Goal: Task Accomplishment & Management: Complete application form

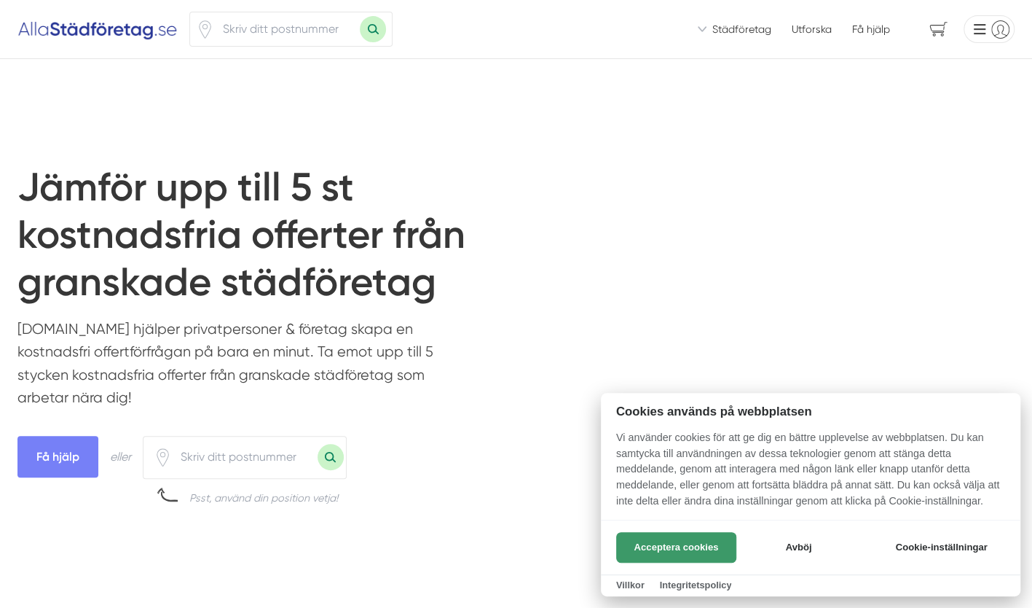
click at [669, 533] on button "Acceptera cookies" at bounding box center [676, 547] width 120 height 31
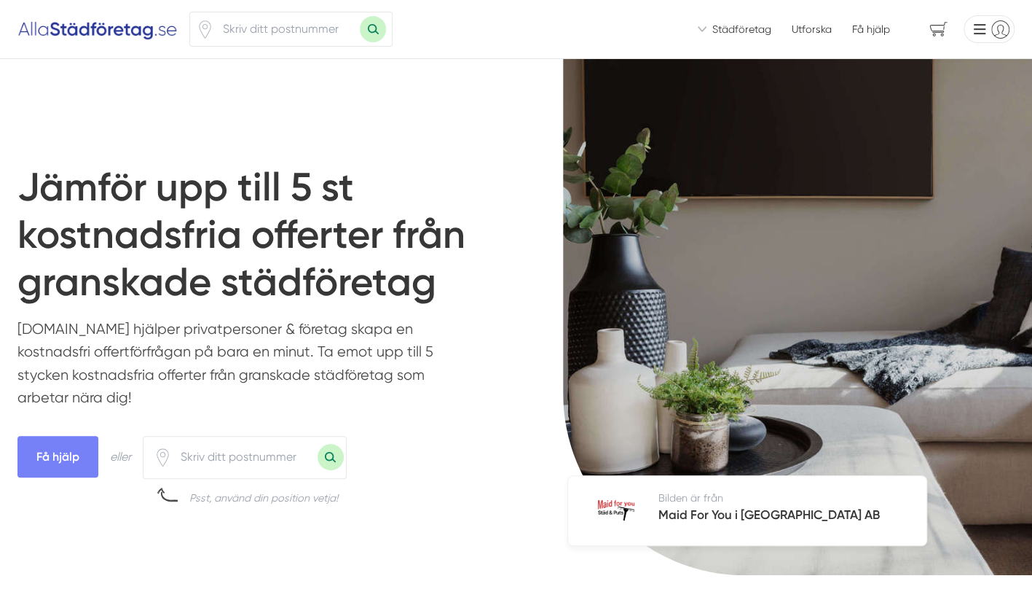
click at [979, 29] on li at bounding box center [986, 29] width 57 height 28
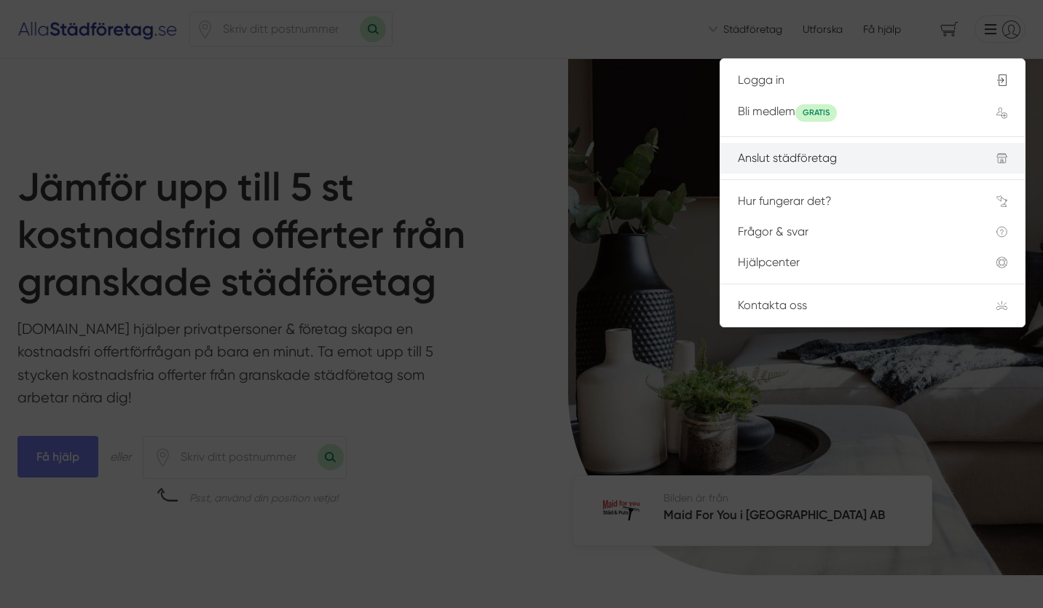
click at [809, 154] on div "Anslut städföretag" at bounding box center [850, 158] width 224 height 13
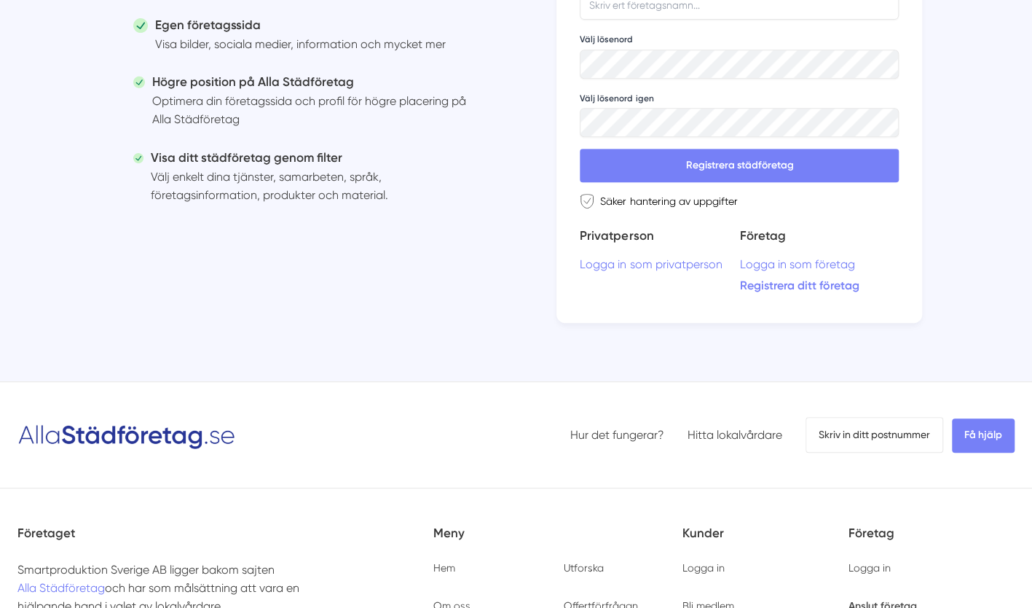
scroll to position [559, 0]
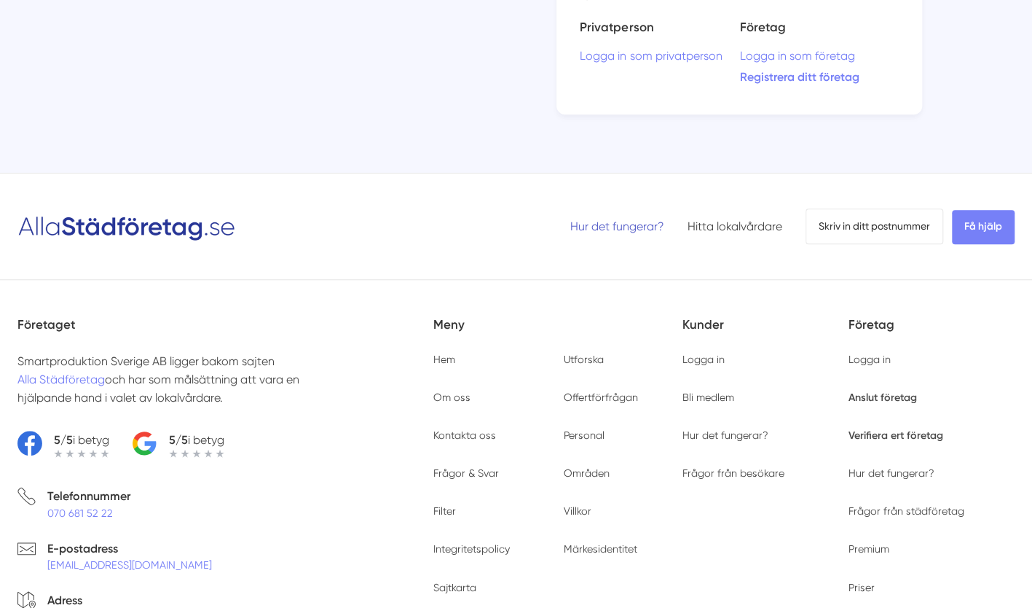
click at [624, 221] on link "Hur det fungerar?" at bounding box center [617, 226] width 94 height 14
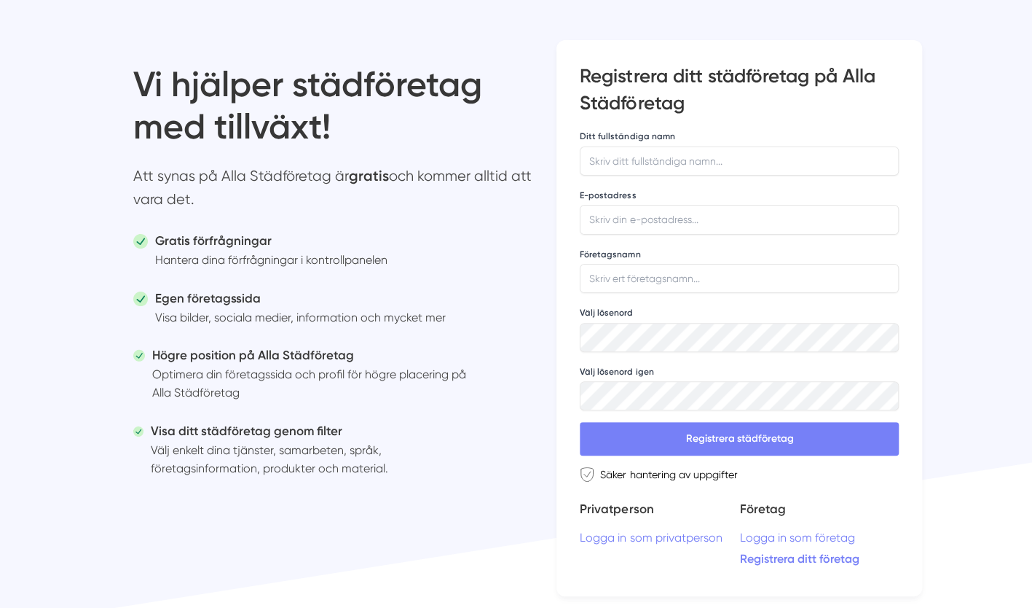
scroll to position [0, 0]
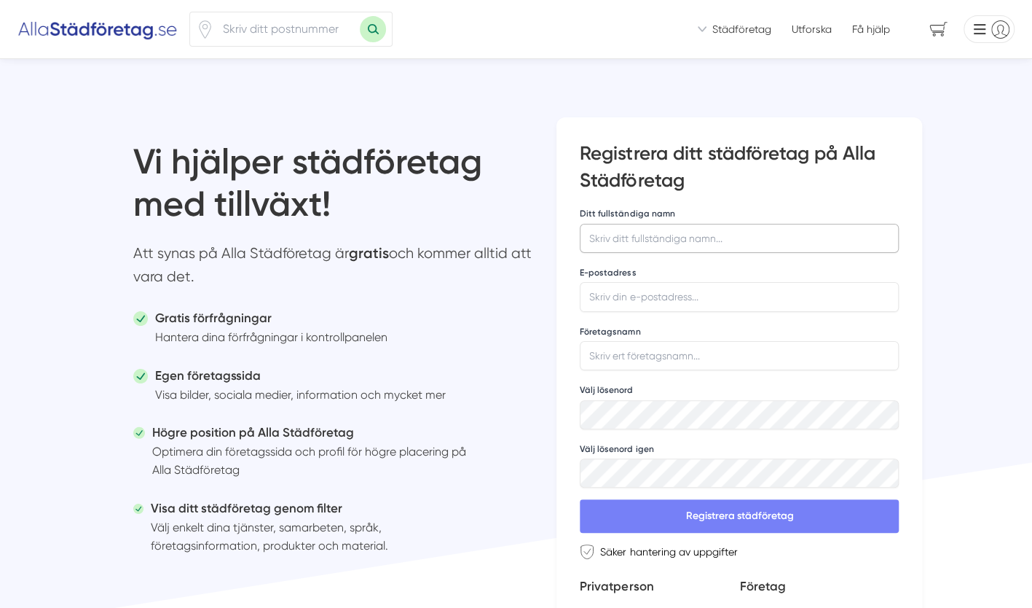
click at [612, 242] on input "Ditt fullständiga namn" at bounding box center [739, 238] width 319 height 29
type input "Dragica Baskaras"
click at [624, 294] on input "E-postadress" at bounding box center [739, 296] width 319 height 29
type input "[EMAIL_ADDRESS][DOMAIN_NAME]"
click at [616, 354] on input "Företagsnamn" at bounding box center [739, 355] width 319 height 29
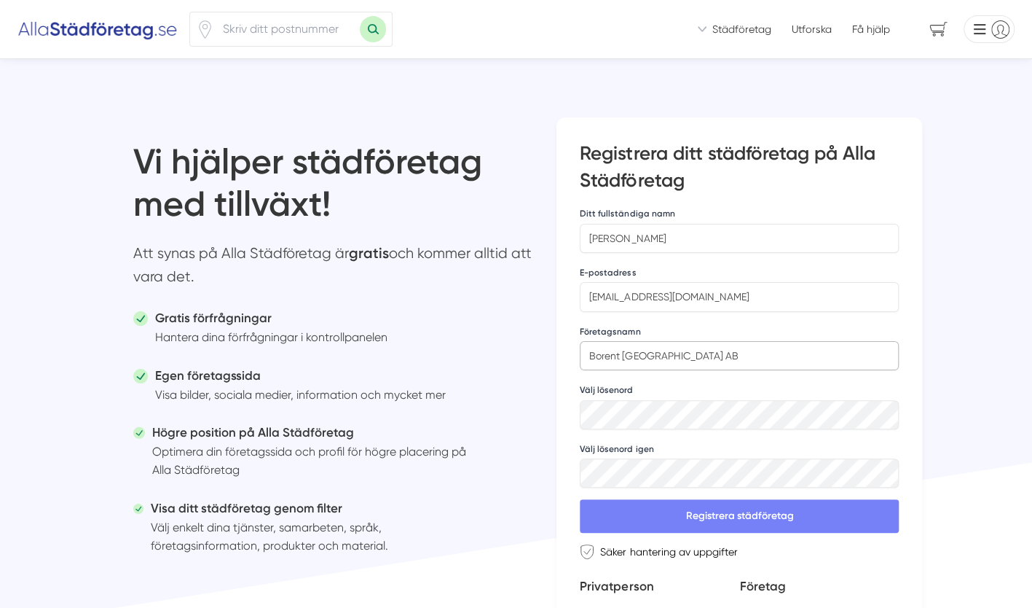
type input "Borent Göteborg AB"
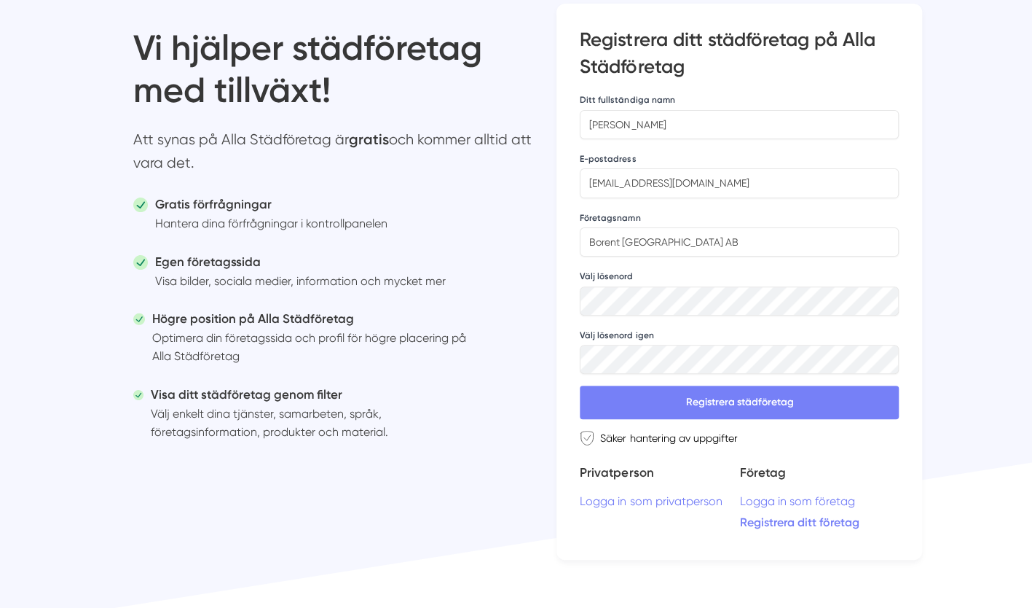
scroll to position [115, 0]
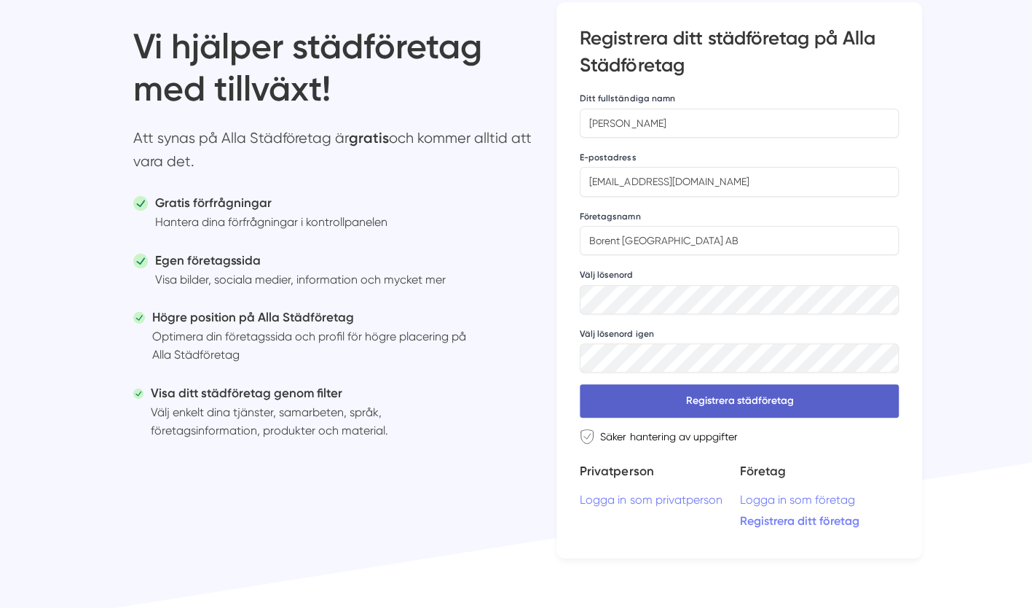
click at [789, 406] on button "Registrera städföretag" at bounding box center [739, 401] width 319 height 34
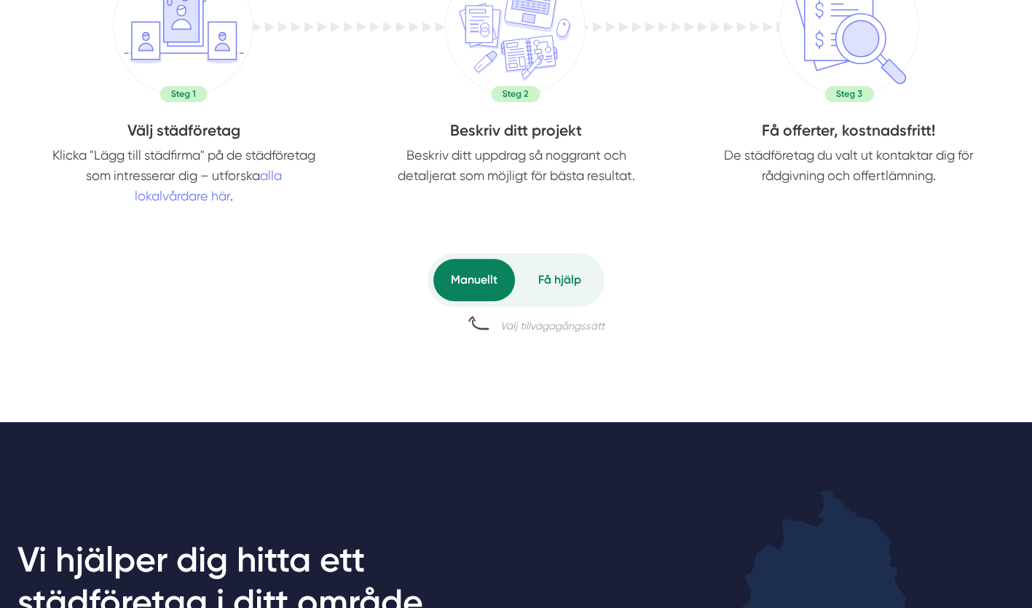
scroll to position [690, 0]
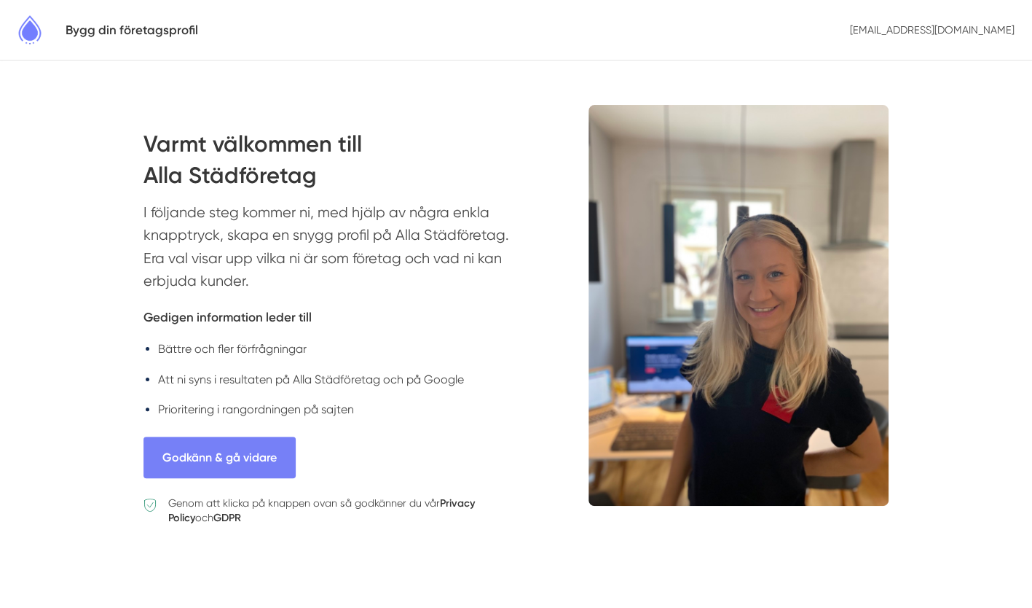
scroll to position [36, 0]
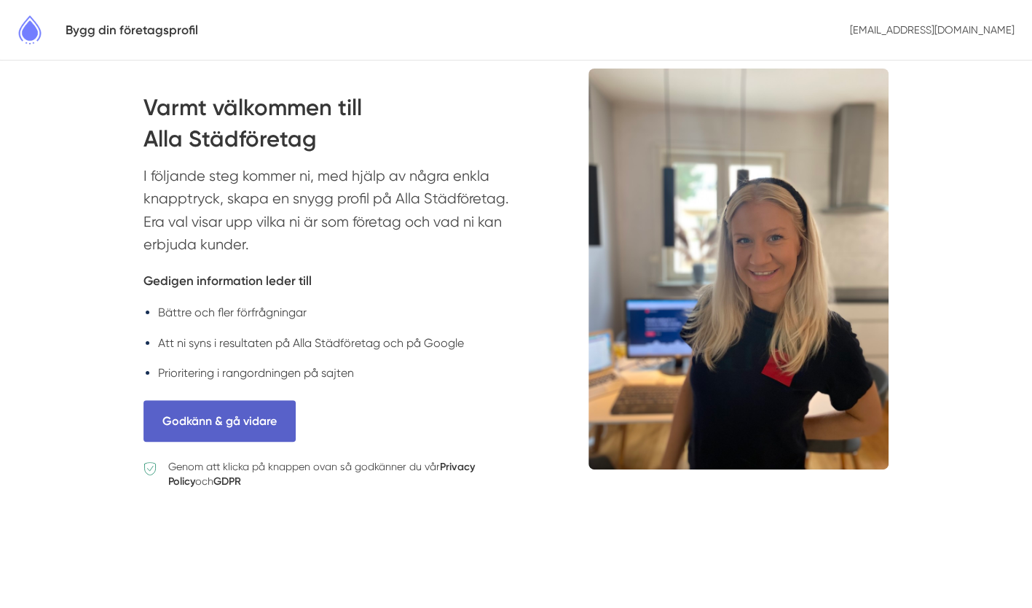
click at [259, 423] on button "Godkänn & gå vidare" at bounding box center [220, 421] width 152 height 42
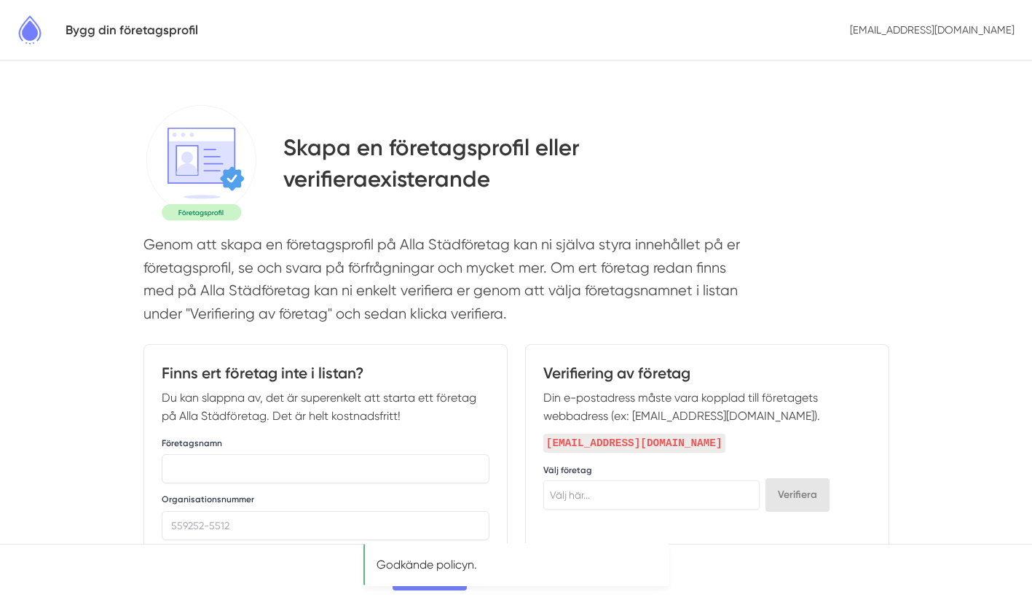
select select
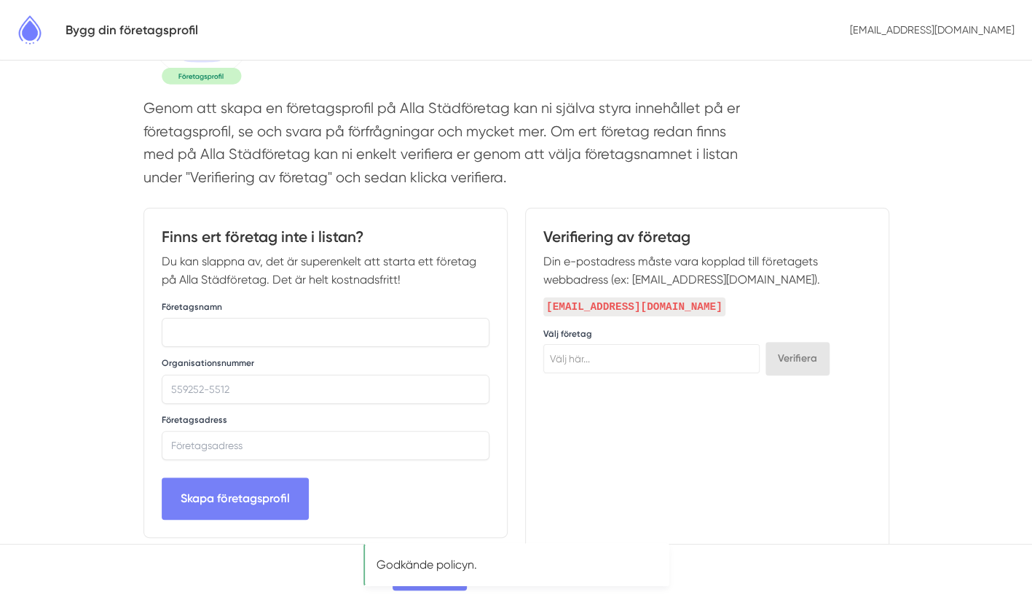
scroll to position [137, 0]
click at [241, 328] on input "text" at bounding box center [326, 331] width 328 height 29
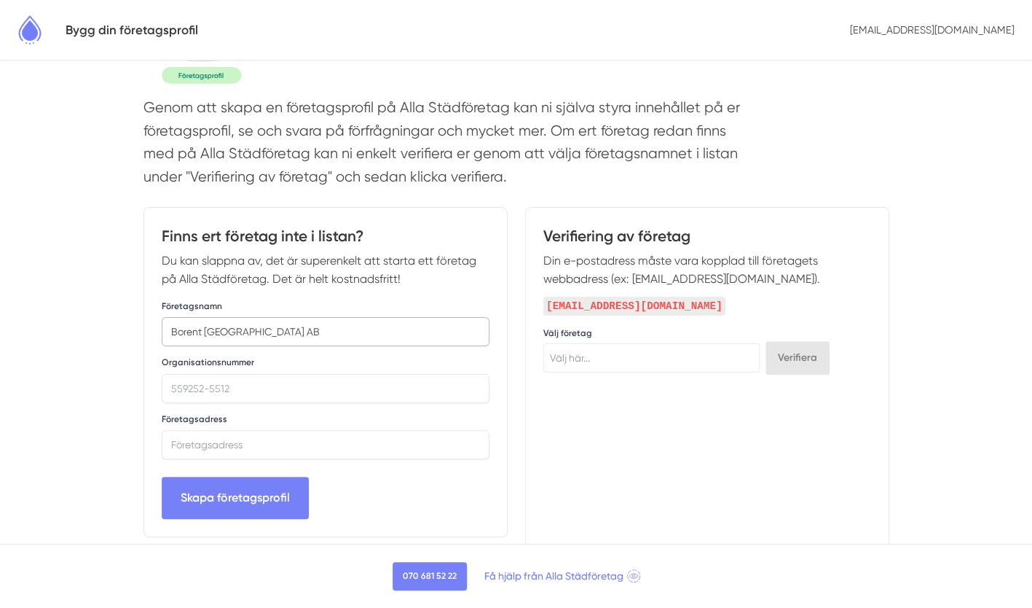
type input "Borent [GEOGRAPHIC_DATA] AB"
click at [287, 386] on input "Organisationsnummer" at bounding box center [326, 388] width 328 height 29
type input "5591666754"
click at [240, 449] on input "text" at bounding box center [326, 444] width 328 height 29
click at [216, 439] on input "text" at bounding box center [326, 444] width 328 height 29
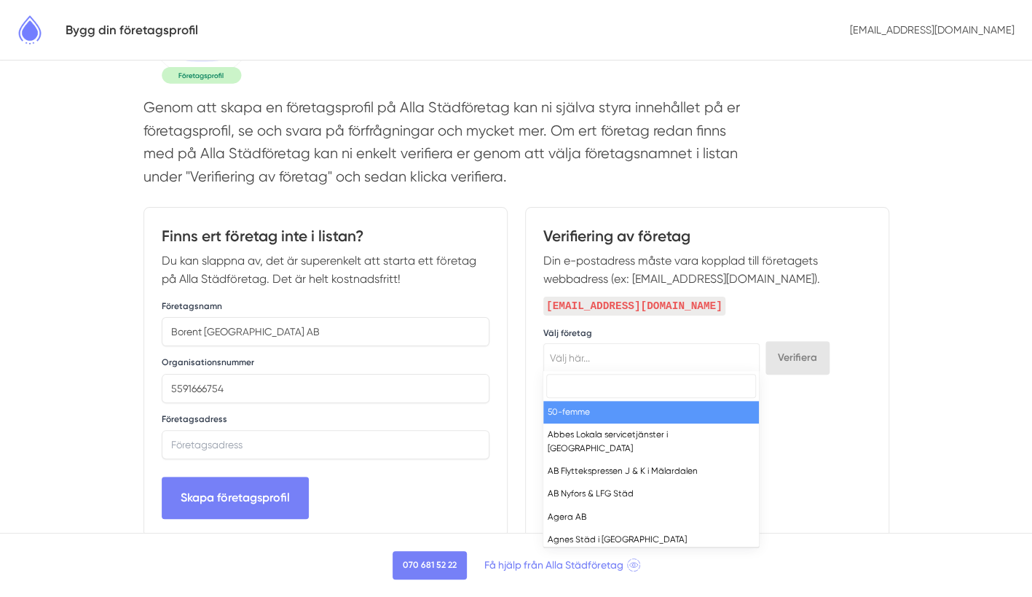
click at [610, 350] on span "Välj här..." at bounding box center [651, 357] width 215 height 20
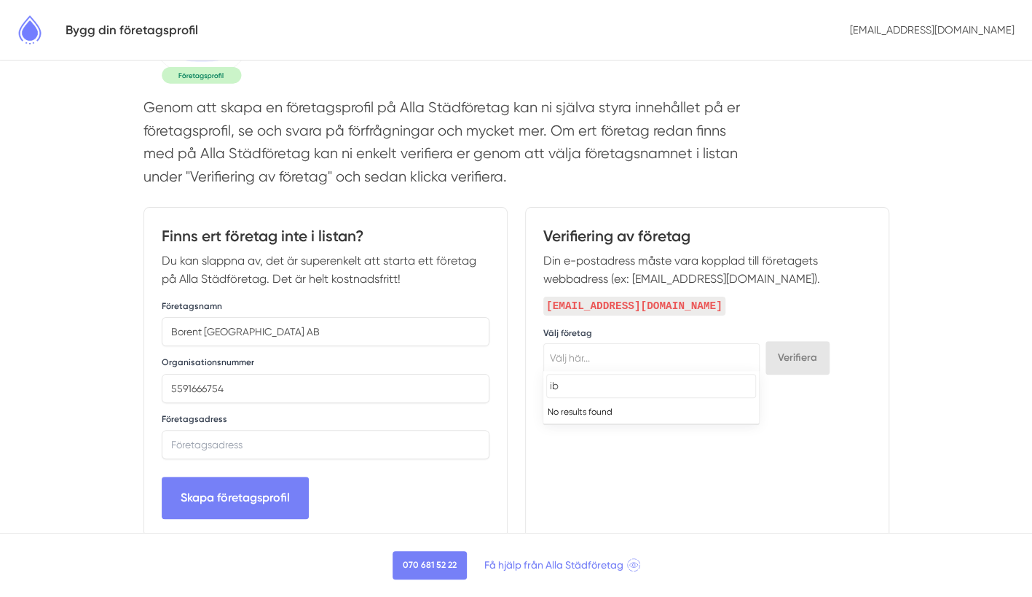
type input "i"
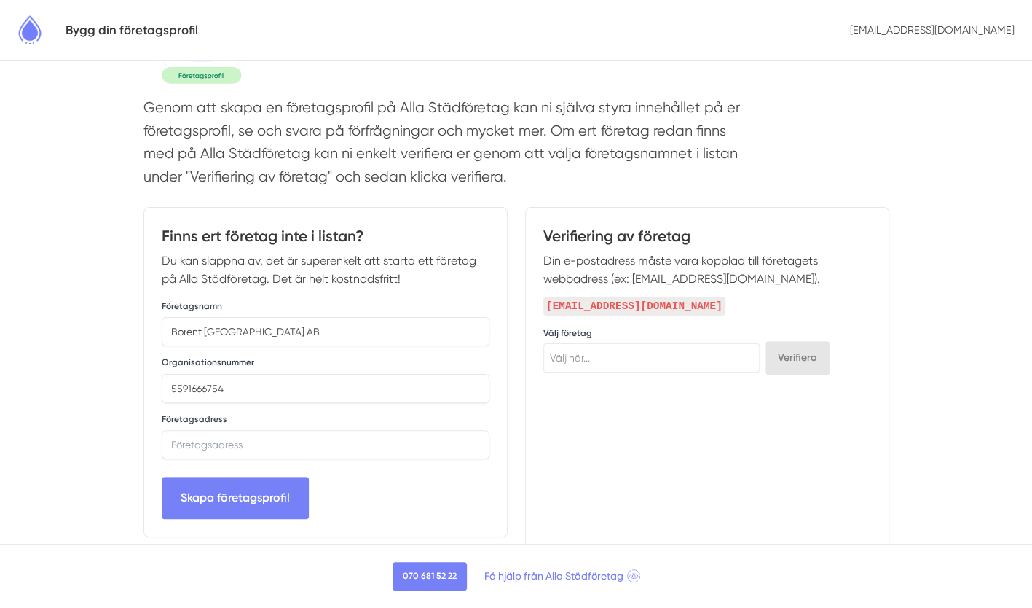
click at [718, 111] on p "Genom att skapa en företagsprofil på Alla Städföretag kan ni själva styra inneh…" at bounding box center [442, 145] width 597 height 99
click at [280, 427] on div "Företagsadress" at bounding box center [326, 434] width 328 height 51
click at [283, 431] on input "text" at bounding box center [326, 444] width 328 height 29
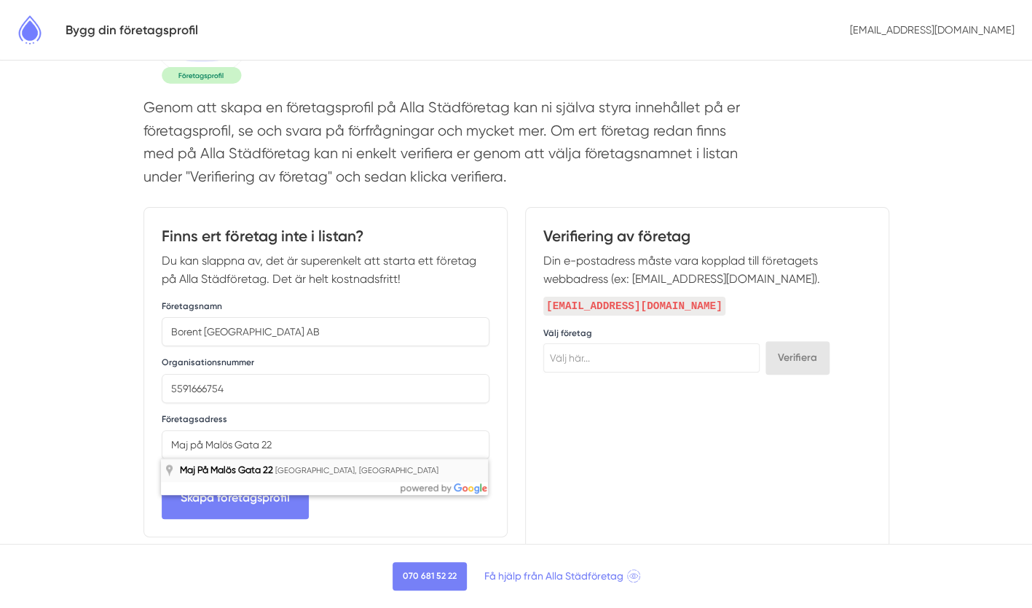
type input "Maj På Malös Gata 22, Göteborg, Sverige"
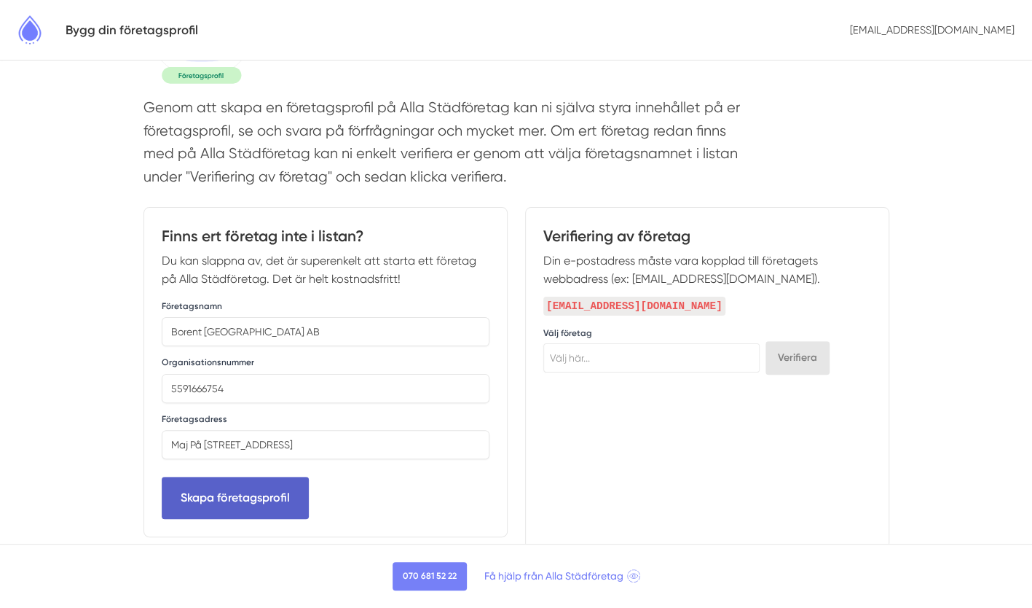
click at [284, 495] on button "Skapa företagsprofil" at bounding box center [235, 497] width 147 height 42
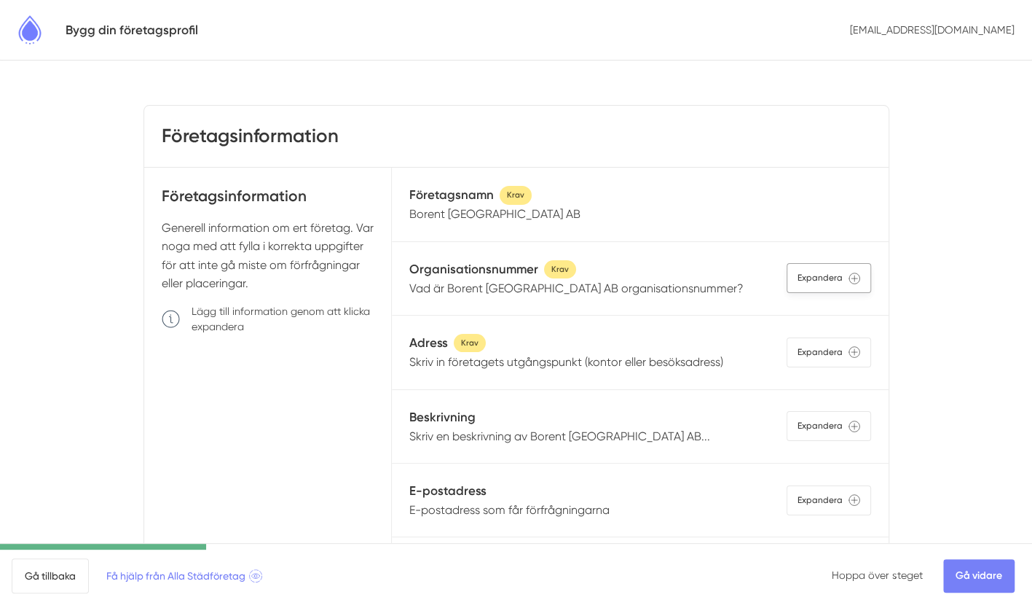
click at [818, 277] on div "Expandera" at bounding box center [829, 278] width 85 height 30
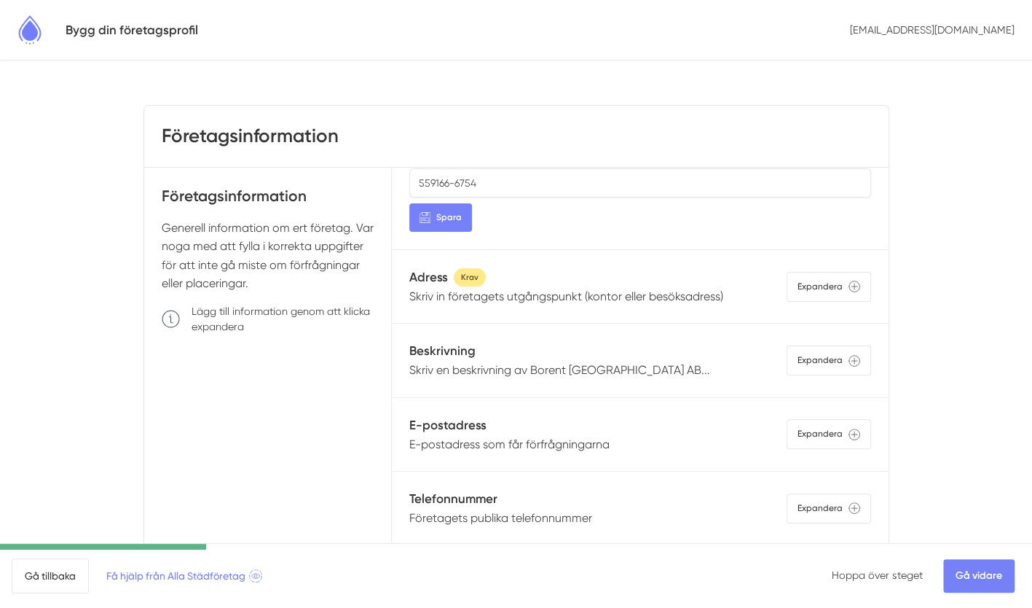
scroll to position [157, 0]
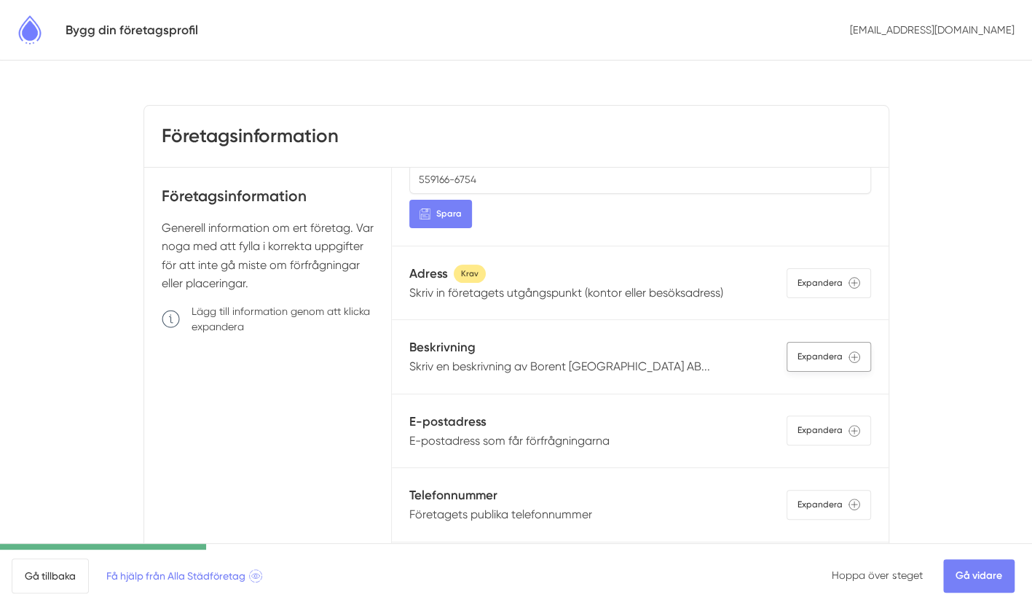
click at [820, 357] on div "Expandera" at bounding box center [829, 357] width 85 height 30
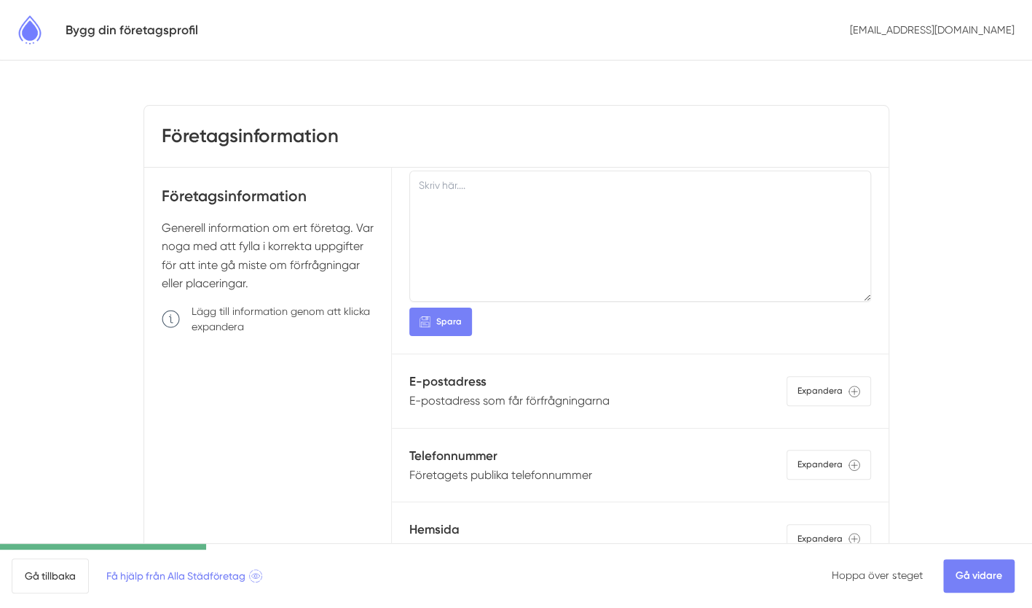
scroll to position [387, 0]
click at [805, 392] on div "Expandera" at bounding box center [829, 389] width 85 height 30
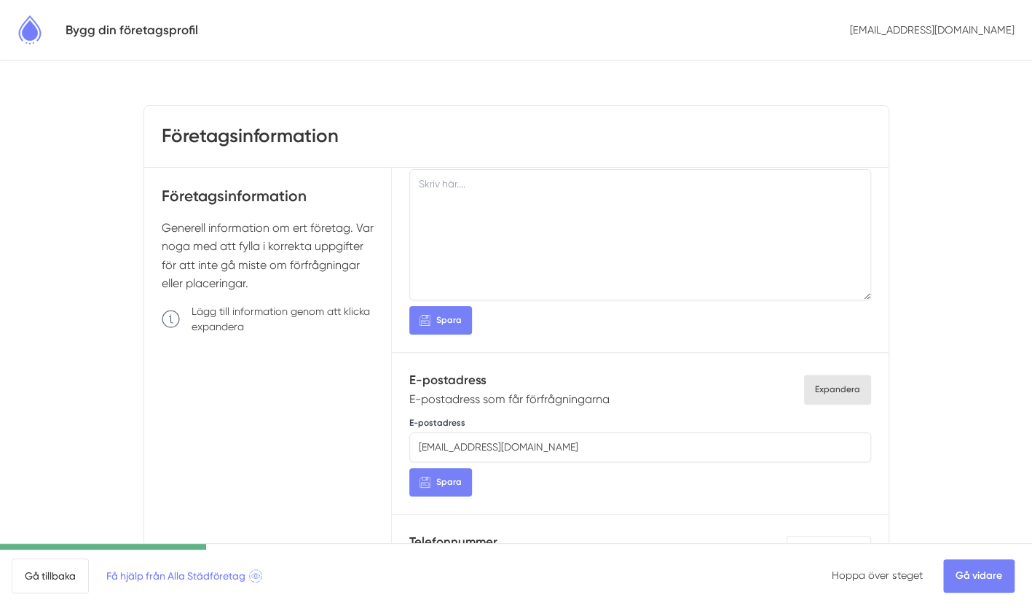
scroll to position [484, 0]
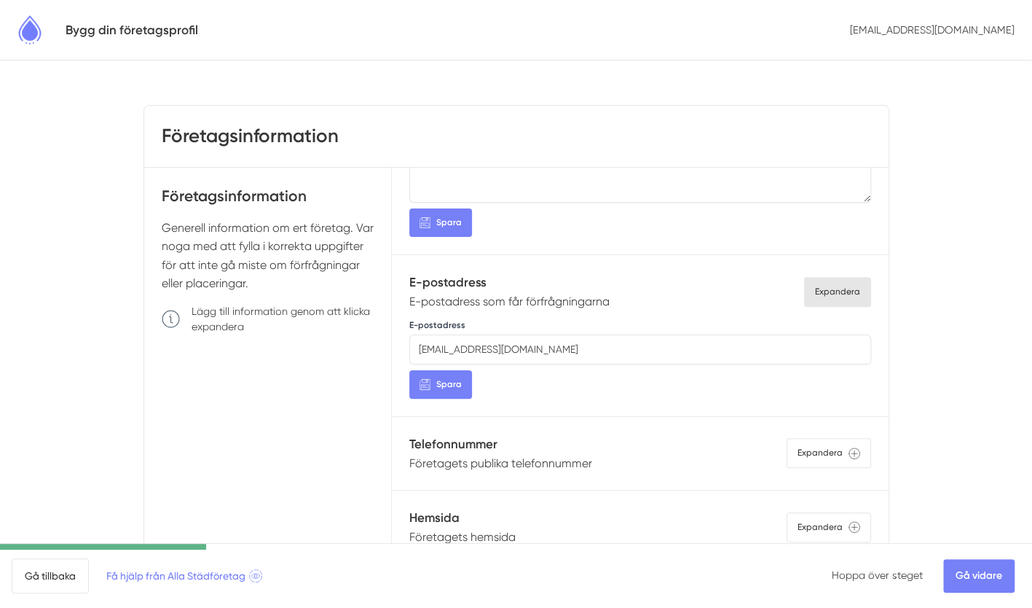
click at [481, 462] on p "Företagets publika telefonnummer" at bounding box center [500, 463] width 183 height 18
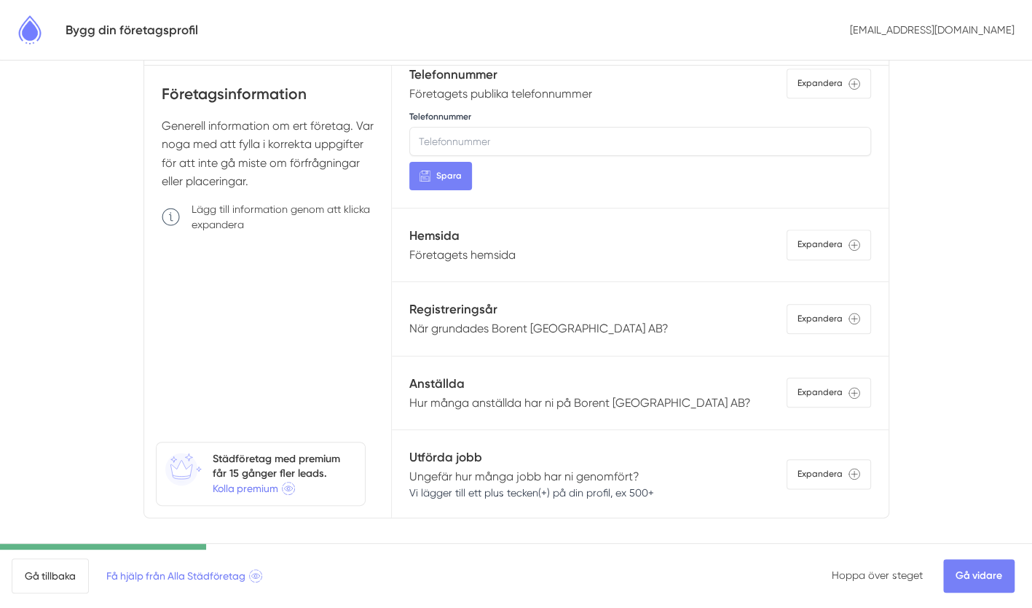
scroll to position [117, 0]
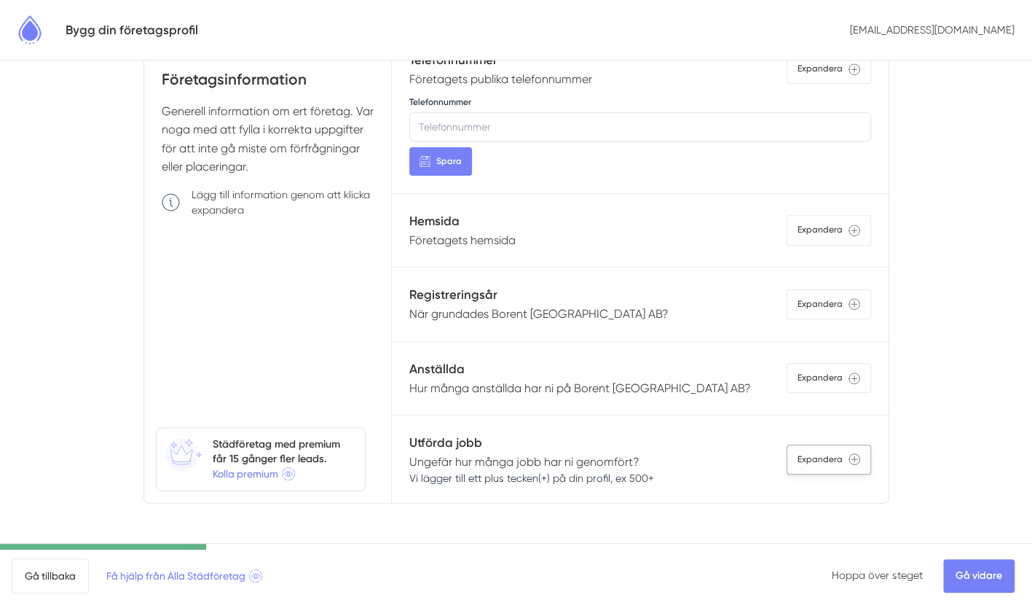
click at [814, 457] on div "Expandera" at bounding box center [829, 459] width 85 height 30
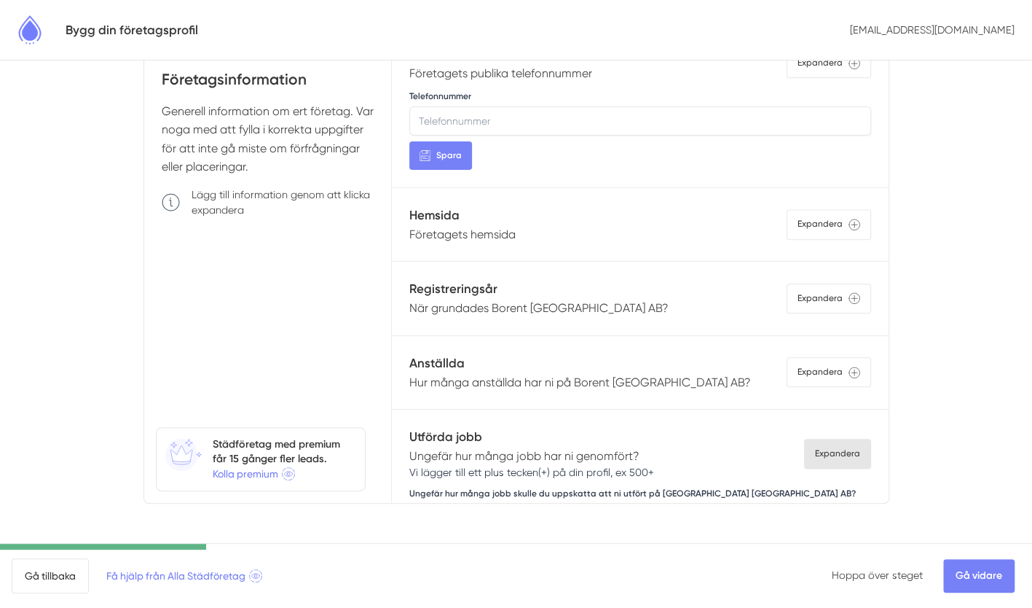
scroll to position [844, 0]
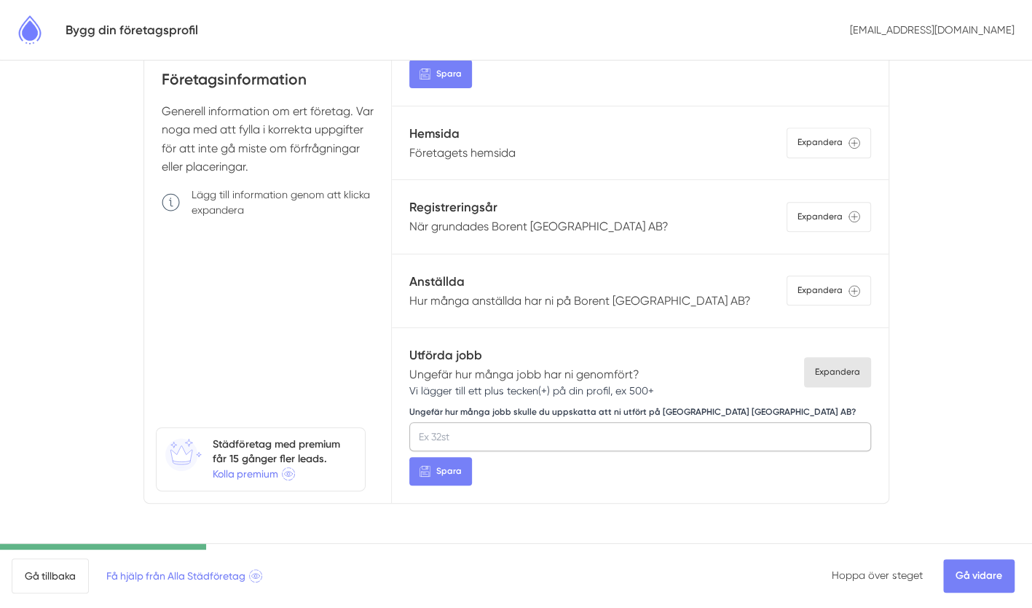
click at [601, 433] on input "Ungefär hur många jobb skulle du uppskatta att ni utfört på [GEOGRAPHIC_DATA] […" at bounding box center [639, 436] width 461 height 29
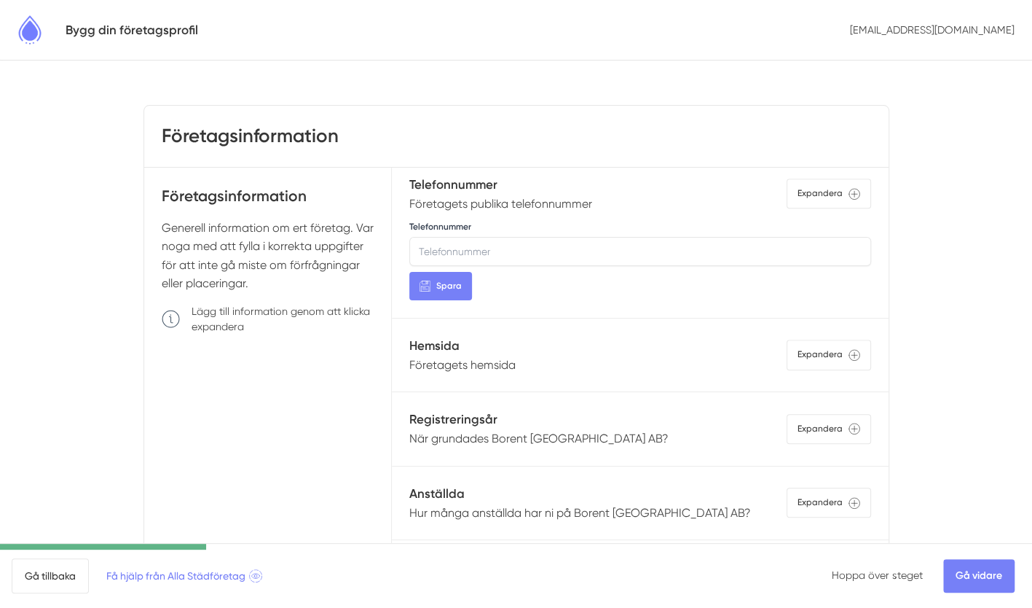
scroll to position [751, 0]
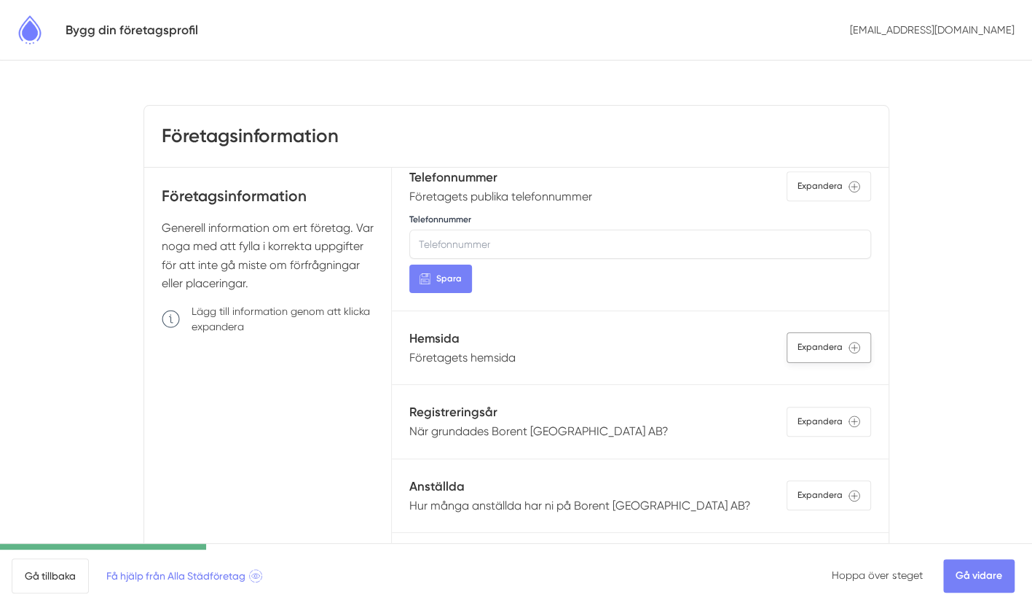
click at [806, 343] on div "Expandera" at bounding box center [829, 347] width 85 height 30
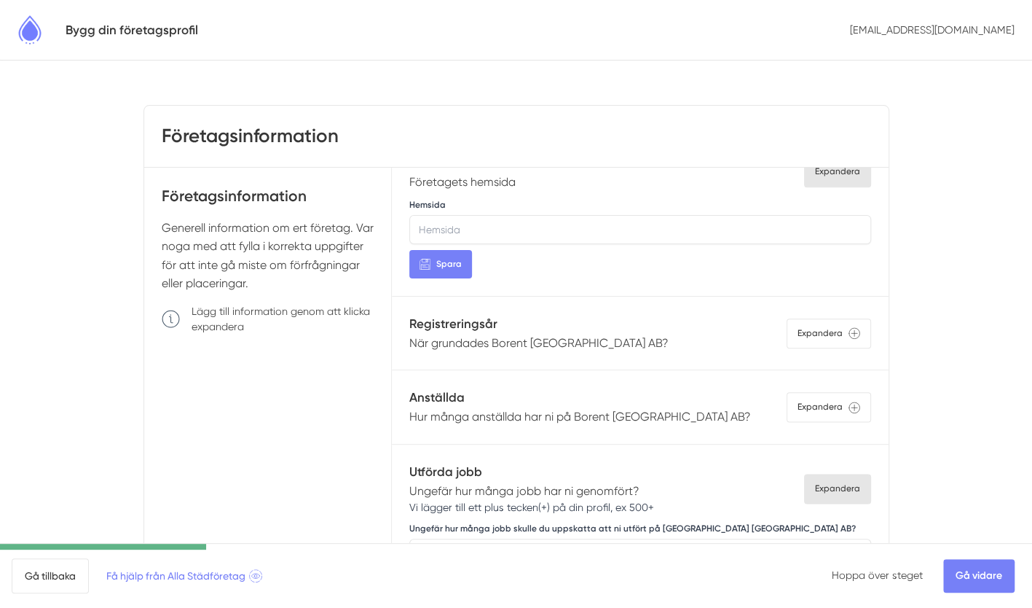
scroll to position [931, 0]
click at [810, 320] on div "Expandera" at bounding box center [829, 333] width 85 height 30
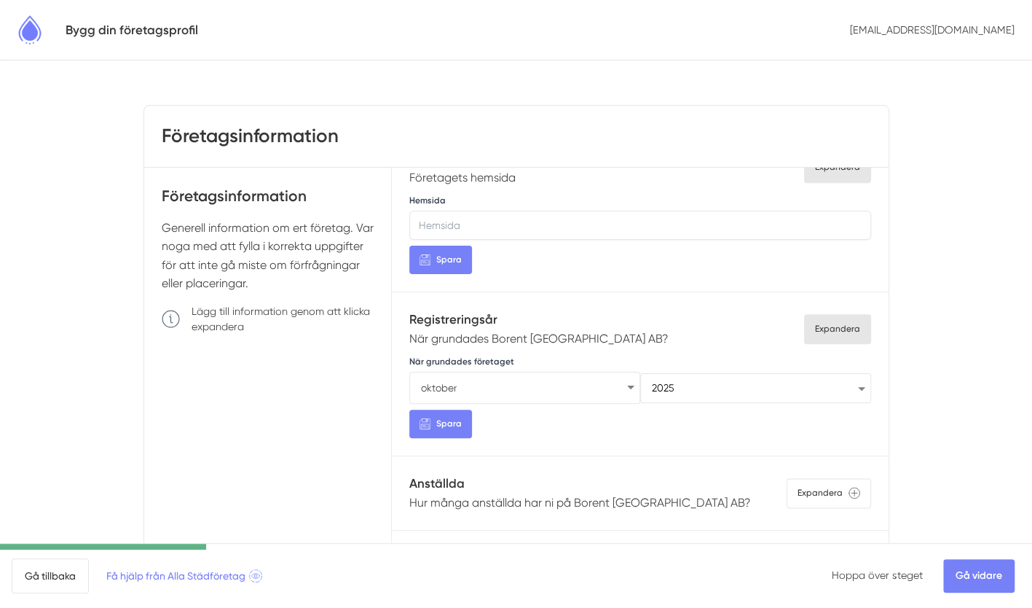
click at [481, 380] on select "januari februari mars april maj juni juli augusti september oktober november de…" at bounding box center [524, 388] width 231 height 32
select select "8"
click at [409, 372] on select "januari februari mars april maj juni juli augusti september oktober november de…" at bounding box center [524, 388] width 231 height 32
click at [674, 382] on select "1925 1926 1927 1928 1929 1930 1931 1932 1933 1934 1935 1936 1937 1938 1939 1940…" at bounding box center [755, 388] width 231 height 32
select select "2018"
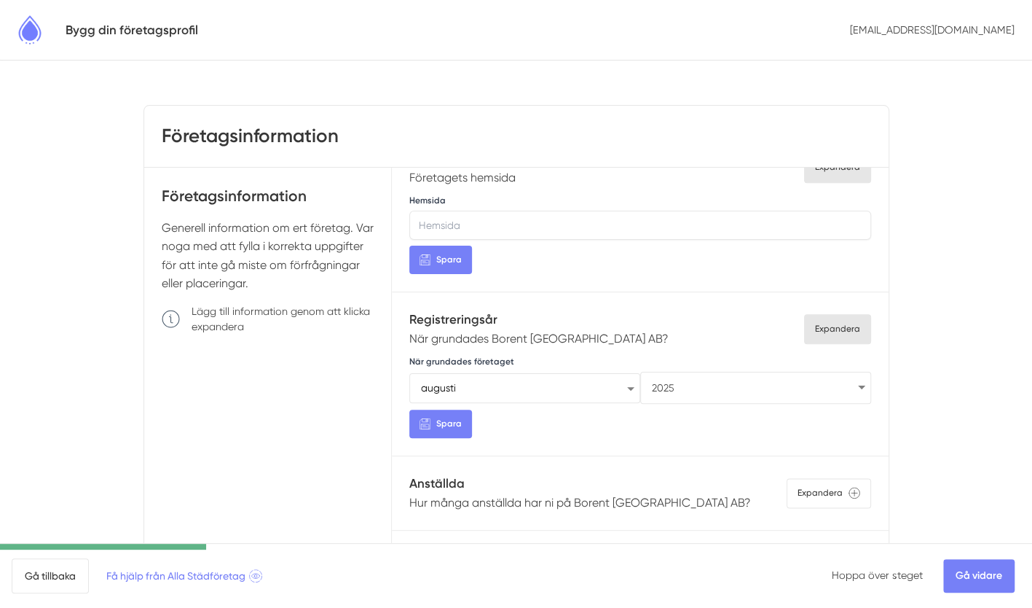
click at [640, 372] on select "1925 1926 1927 1928 1929 1930 1931 1932 1933 1934 1935 1936 1937 1938 1939 1940…" at bounding box center [755, 388] width 231 height 32
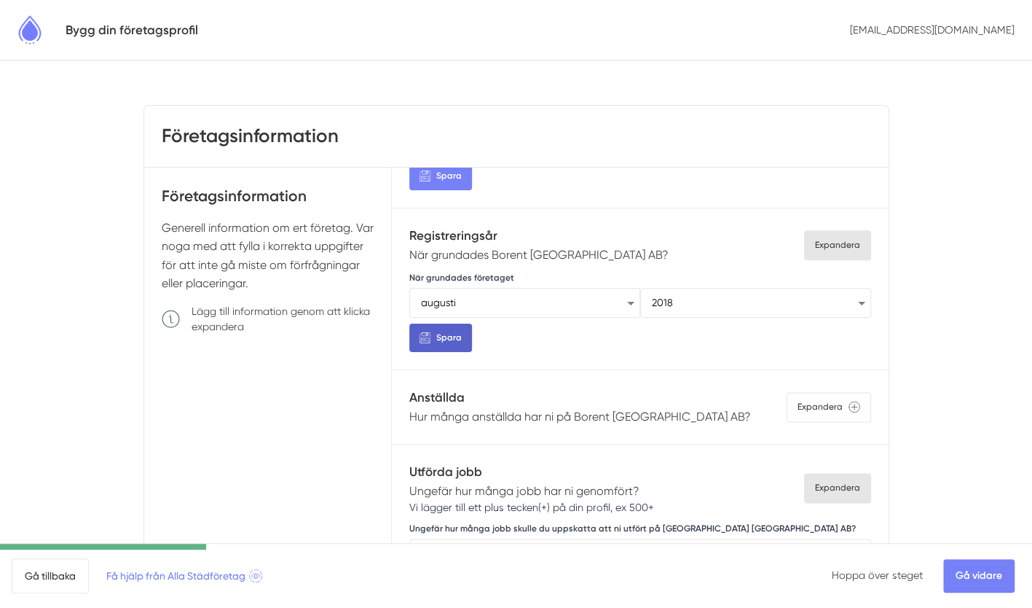
scroll to position [1018, 0]
click at [462, 334] on button "Spara" at bounding box center [440, 337] width 63 height 28
click at [546, 409] on p "Hur många anställda har ni på Borent Göteborg AB?" at bounding box center [580, 416] width 342 height 18
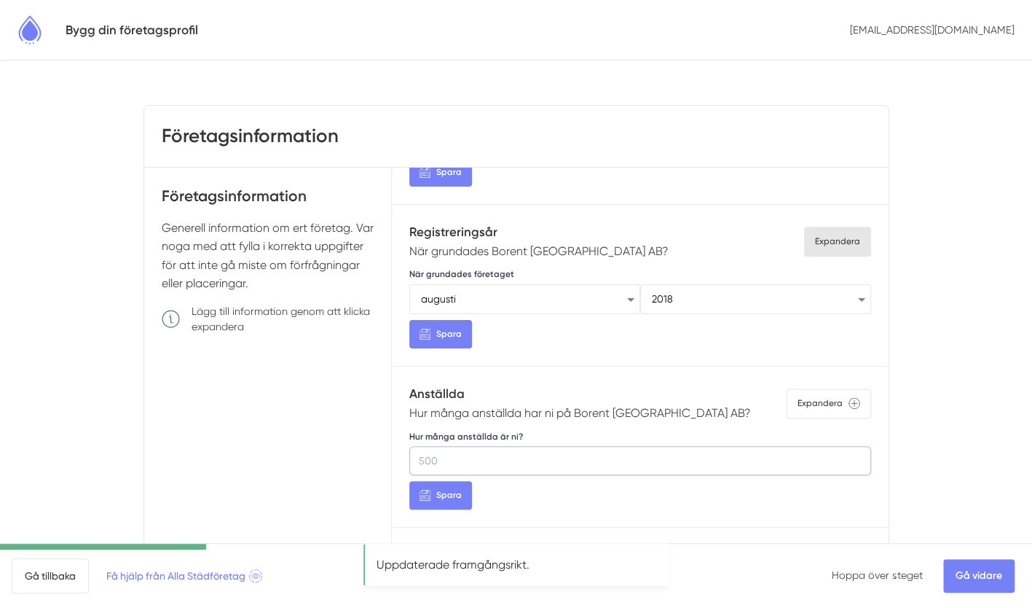
click at [504, 456] on input "Hur många anställda är ni?" at bounding box center [639, 460] width 461 height 29
type input "2"
click at [436, 490] on span "Spara" at bounding box center [448, 495] width 25 height 14
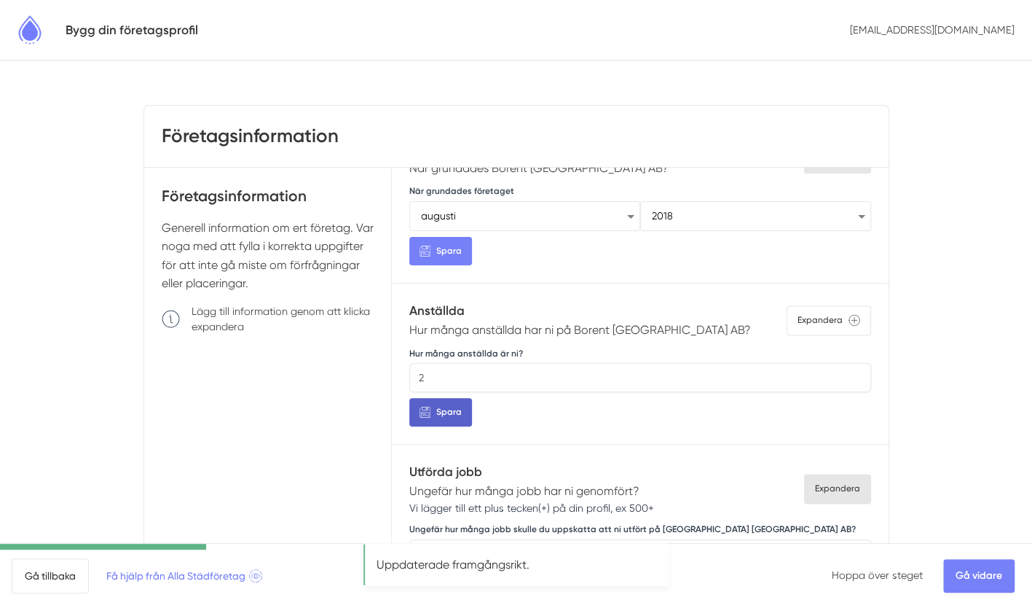
scroll to position [117, 0]
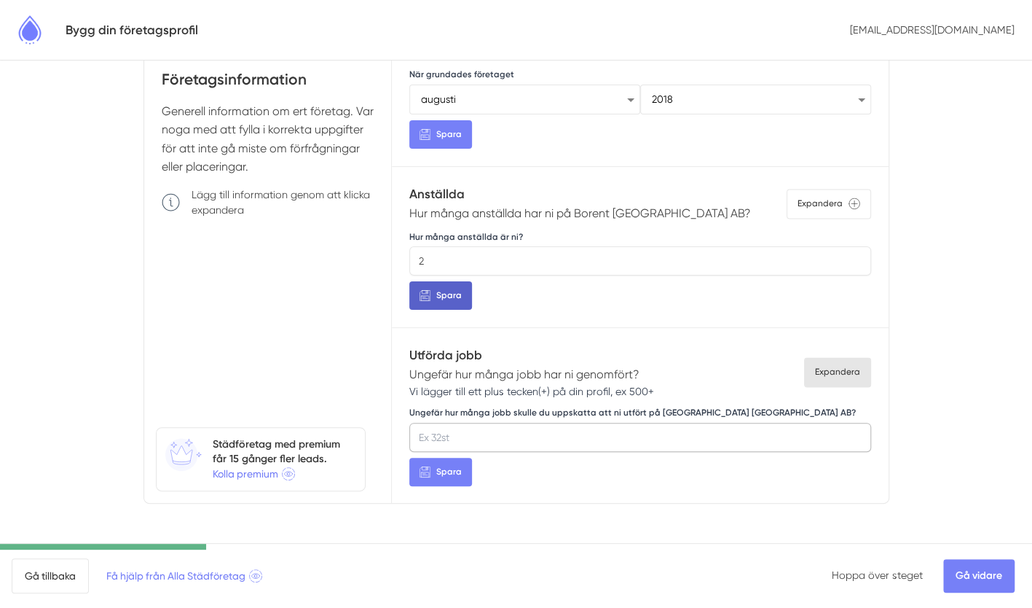
click at [562, 428] on input "Ungefär hur många jobb skulle du uppskatta att ni utfört på Borent Göteborg AB?" at bounding box center [639, 437] width 461 height 29
click at [574, 471] on div "Ungefär hur många jobb skulle du uppskatta att ni utfört på Borent Göteborg AB?…" at bounding box center [639, 445] width 461 height 82
click at [507, 423] on input "300" at bounding box center [639, 437] width 461 height 29
type input "3"
type input "1"
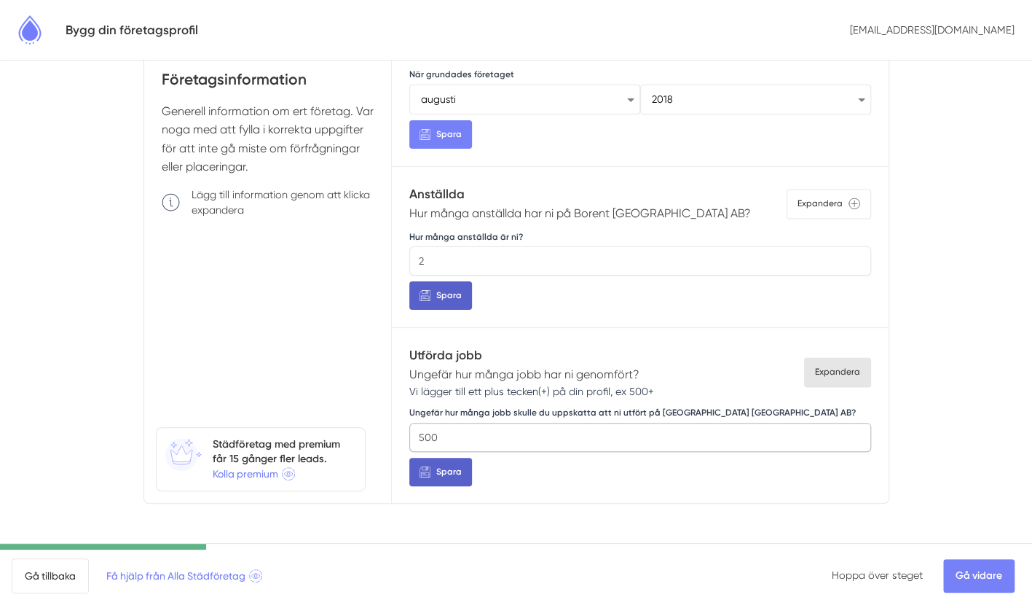
type input "500"
click at [457, 465] on span "Spara" at bounding box center [448, 472] width 25 height 14
click at [960, 574] on link "Gå vidare" at bounding box center [978, 576] width 71 height 34
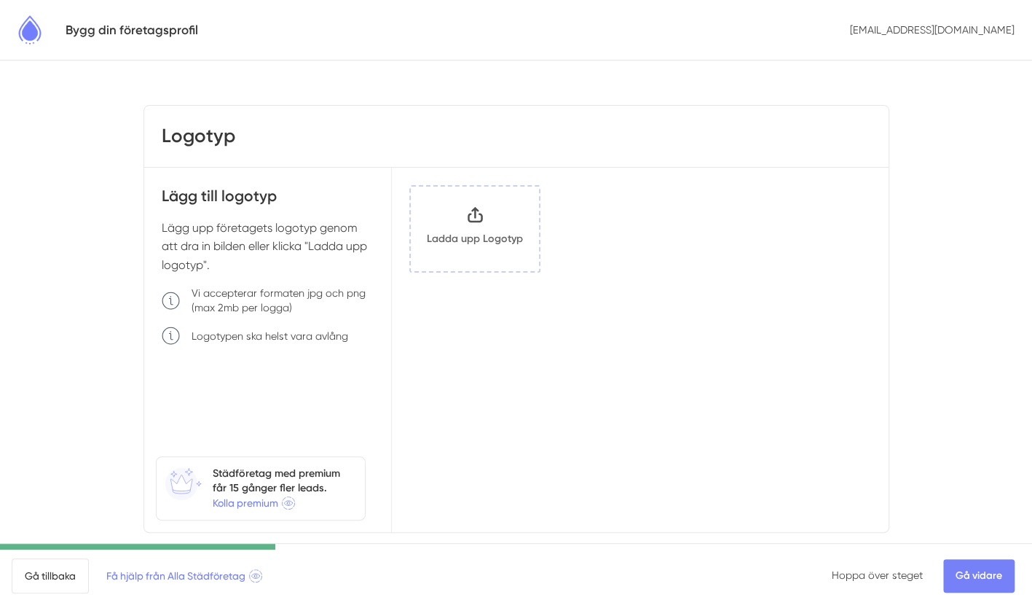
click at [465, 219] on input "Klicka här eller dra och släpp bilder här för att ladda upp" at bounding box center [475, 228] width 128 height 85
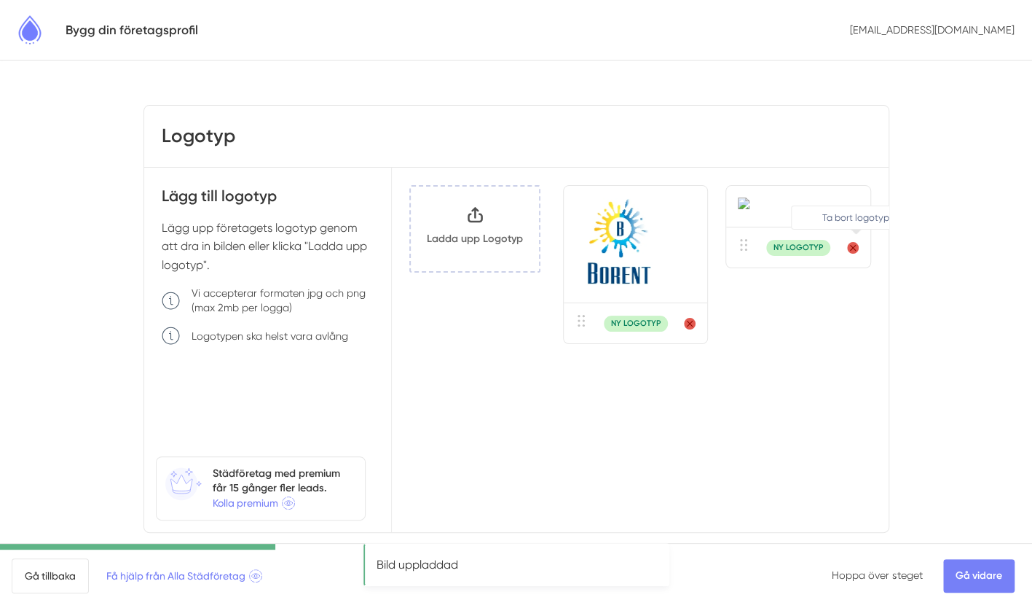
click at [847, 254] on circle "Ta bort logotyp" at bounding box center [853, 248] width 12 height 12
click at [841, 323] on div "NY LOGOTYP" at bounding box center [716, 264] width 307 height 158
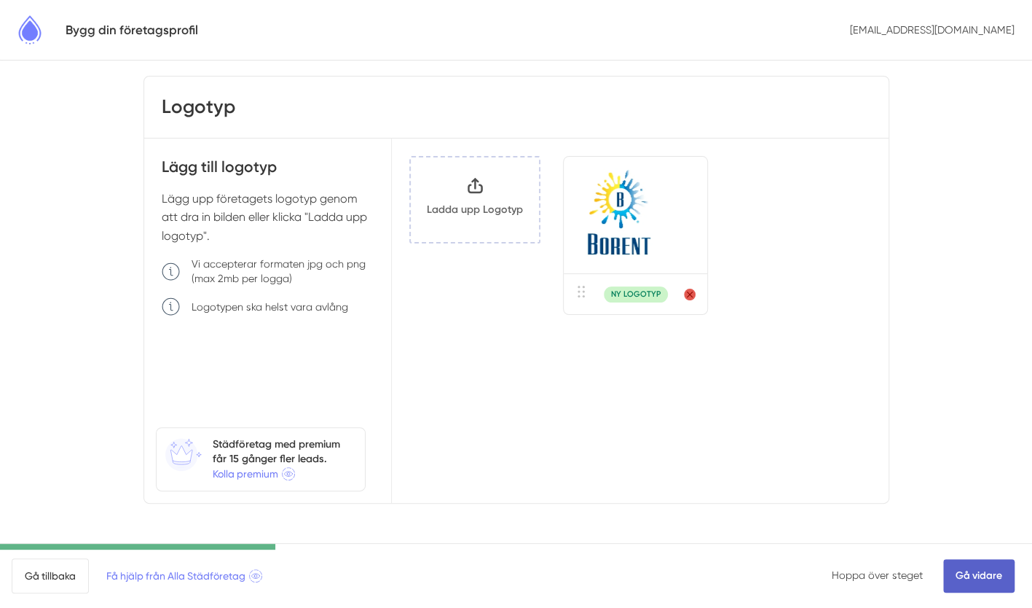
click at [983, 578] on link "Gå vidare" at bounding box center [978, 576] width 71 height 34
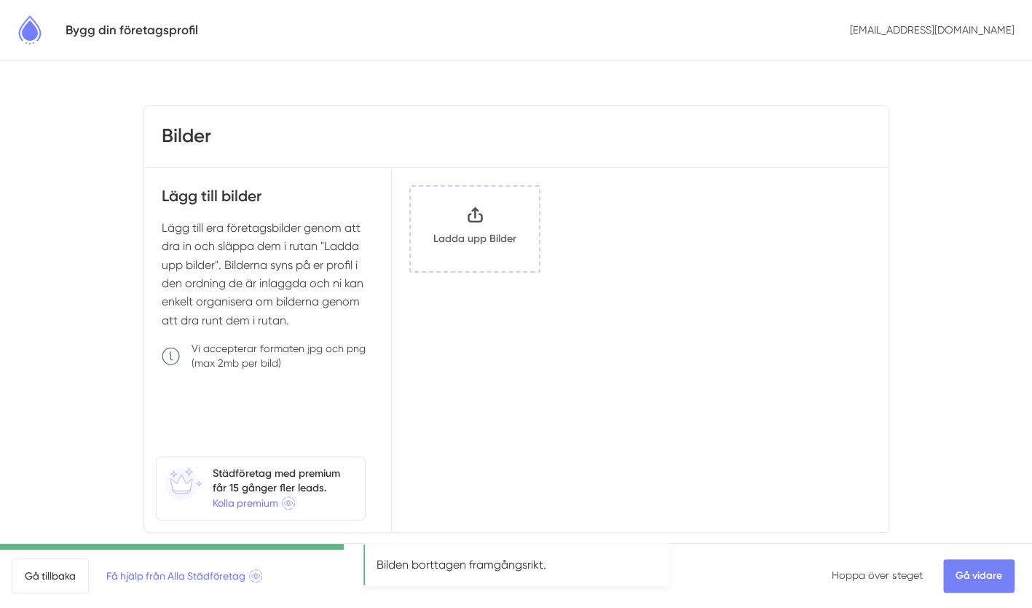
scroll to position [29, 0]
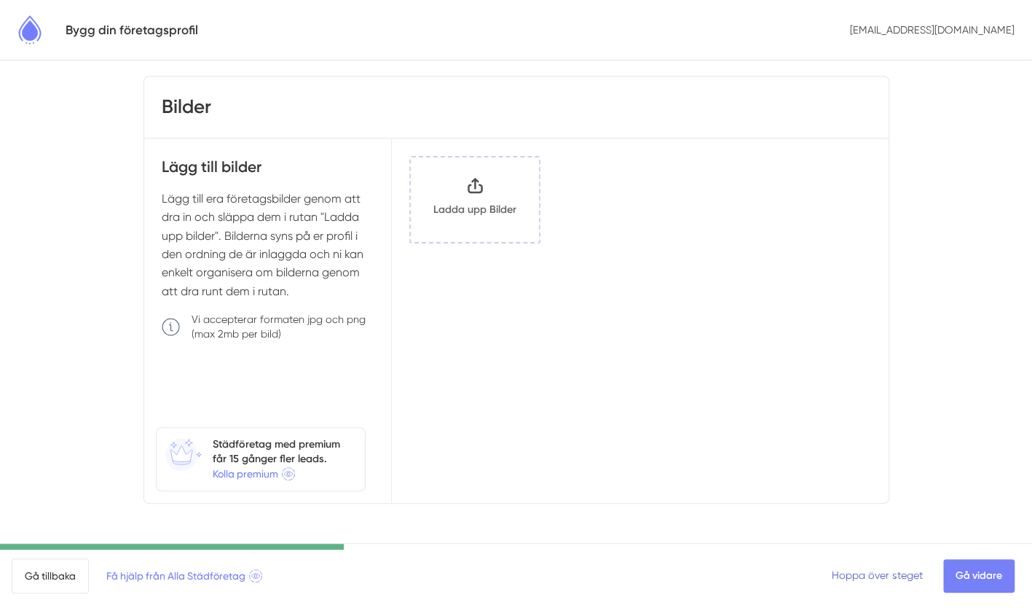
click at [894, 578] on link "Hoppa över steget" at bounding box center [877, 575] width 91 height 12
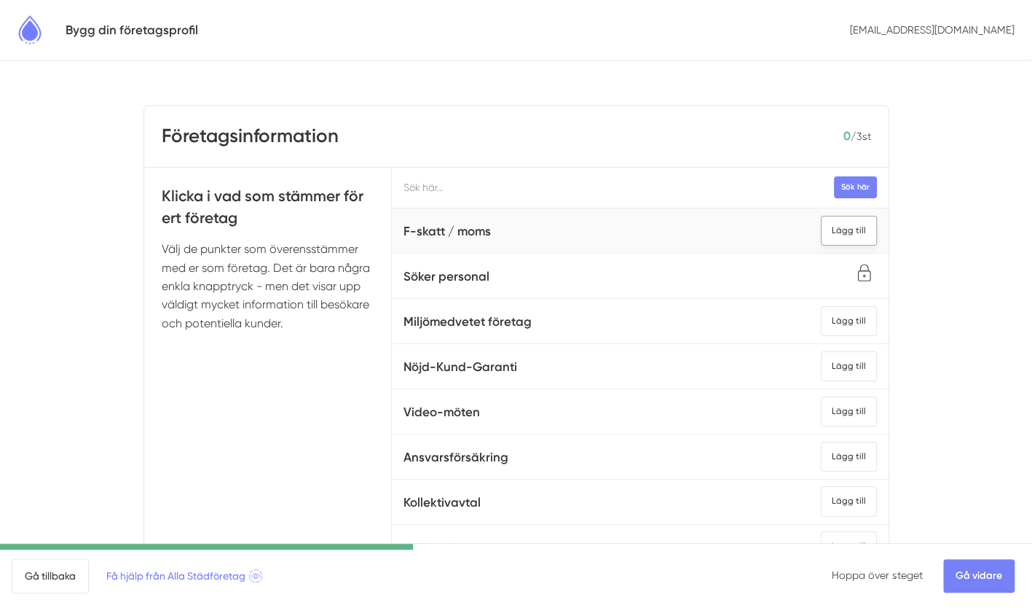
click at [821, 229] on div "Lägg till" at bounding box center [849, 231] width 56 height 30
click at [822, 356] on div "Lägg till" at bounding box center [849, 366] width 56 height 30
click at [827, 224] on div "Tillagd" at bounding box center [852, 231] width 50 height 30
click at [828, 229] on div "Lägg till" at bounding box center [849, 231] width 56 height 30
click at [845, 495] on div "Lägg till" at bounding box center [849, 501] width 56 height 30
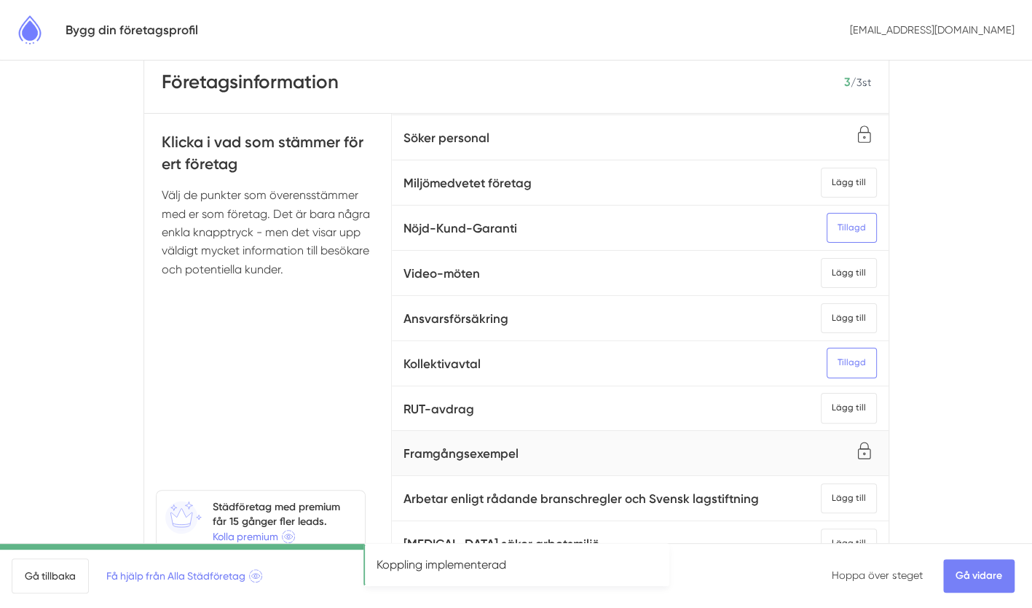
scroll to position [68, 0]
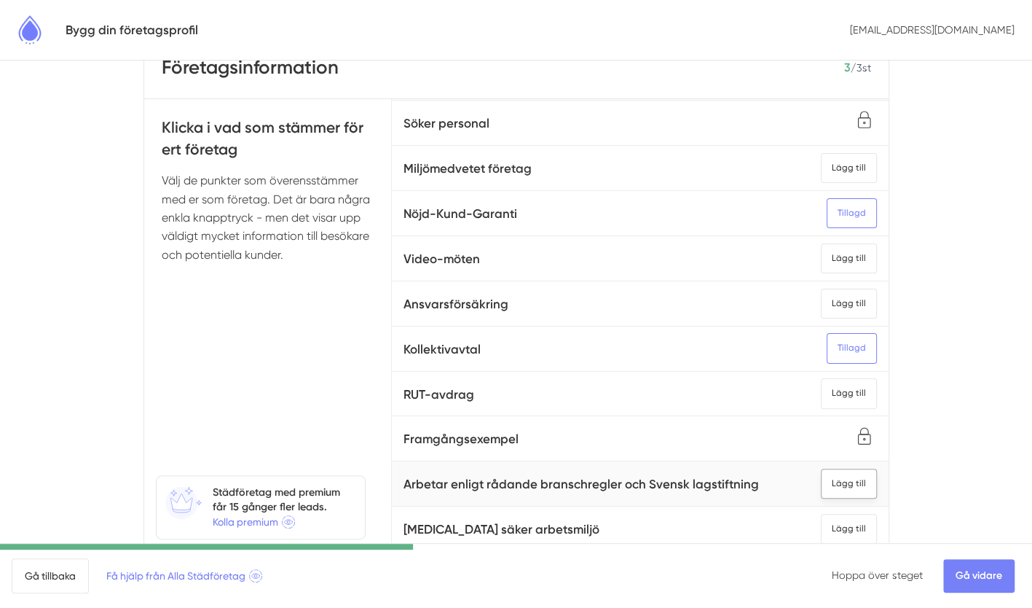
click at [831, 471] on div "Lägg till" at bounding box center [849, 483] width 56 height 30
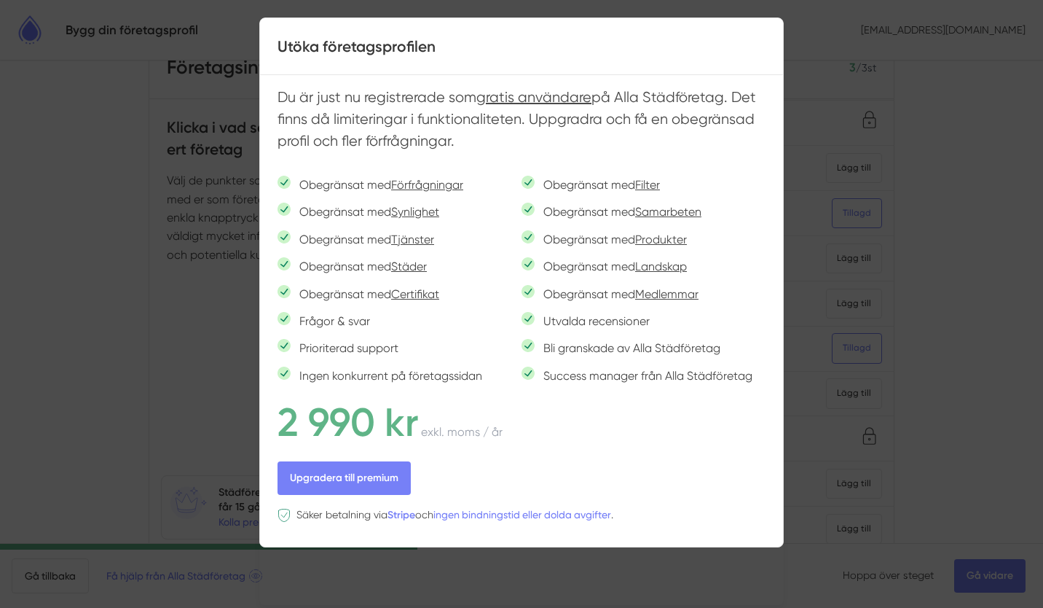
click at [989, 326] on div at bounding box center [521, 304] width 1043 height 608
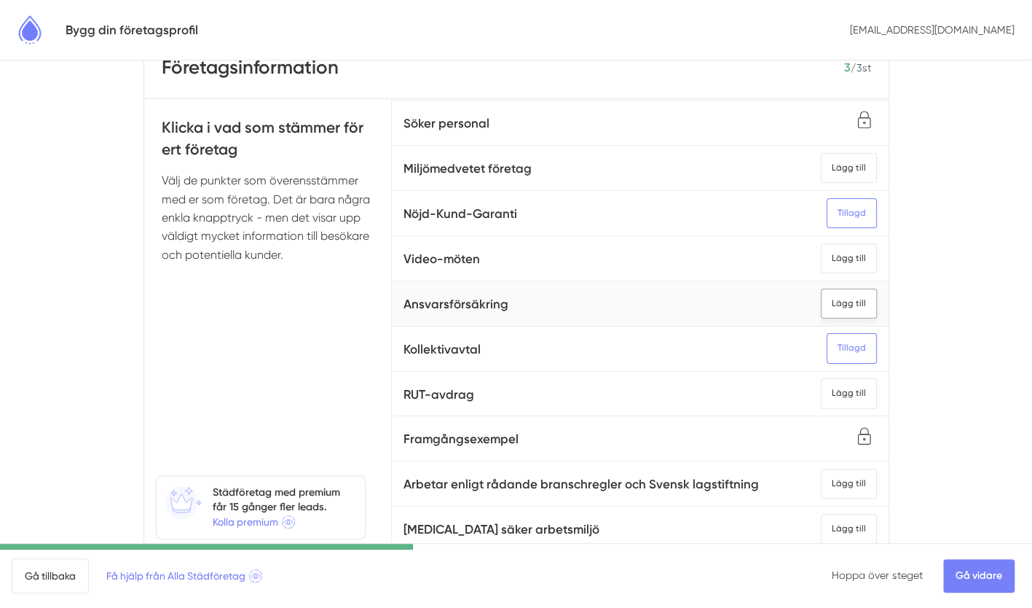
click at [821, 288] on div "Lägg till" at bounding box center [849, 303] width 56 height 30
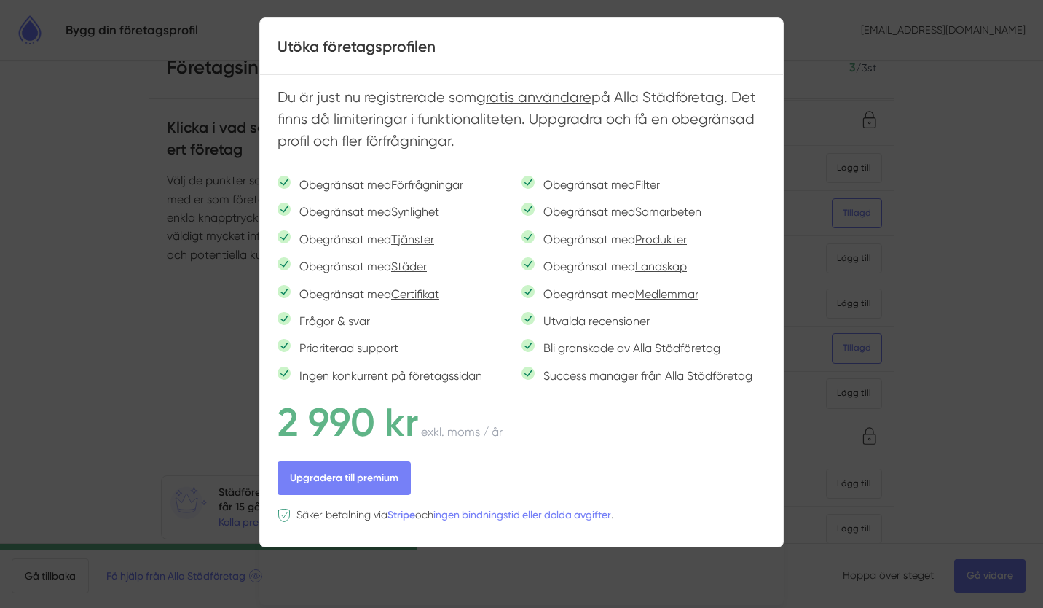
click at [899, 204] on div at bounding box center [521, 304] width 1043 height 608
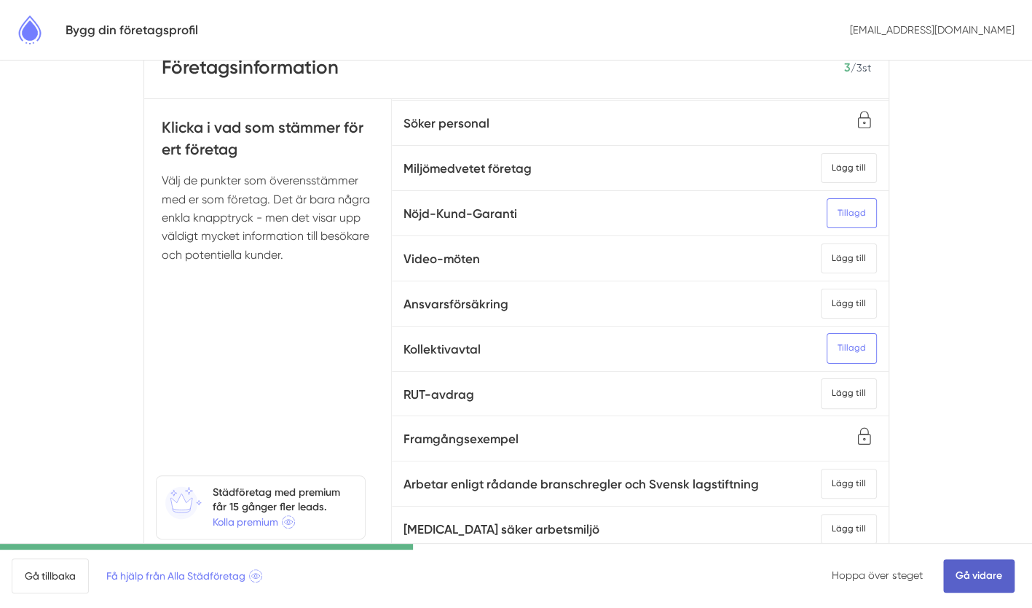
click at [998, 573] on link "Gå vidare" at bounding box center [978, 576] width 71 height 34
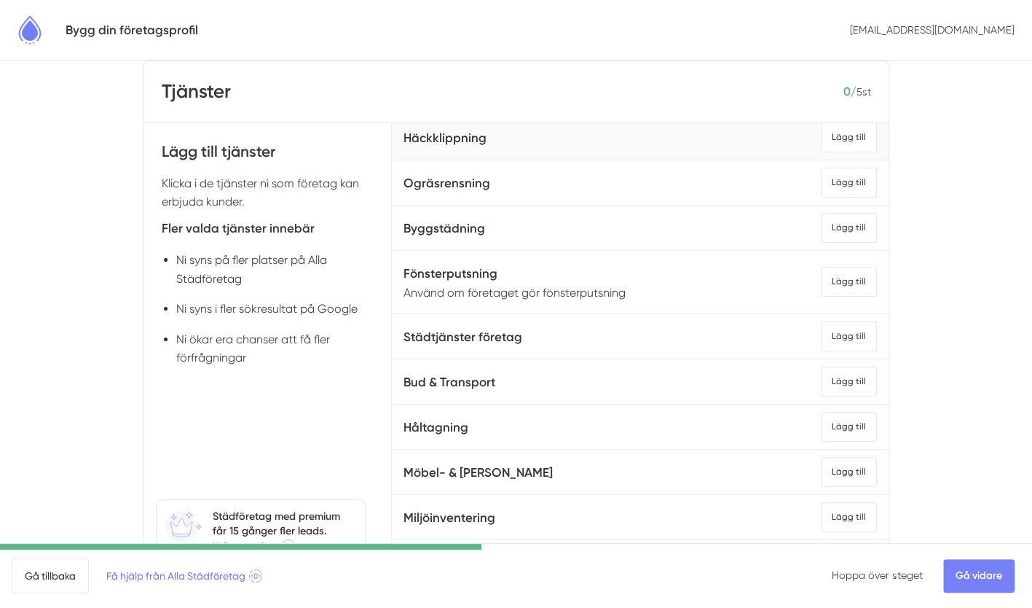
scroll to position [140, 0]
click at [846, 278] on div "Lägg till" at bounding box center [849, 281] width 56 height 30
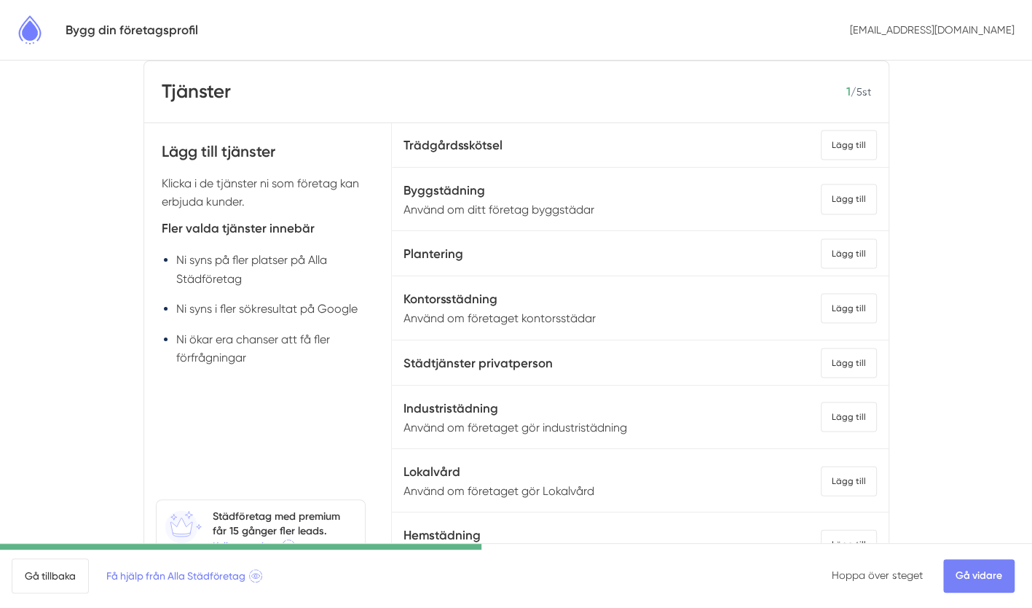
scroll to position [117, 0]
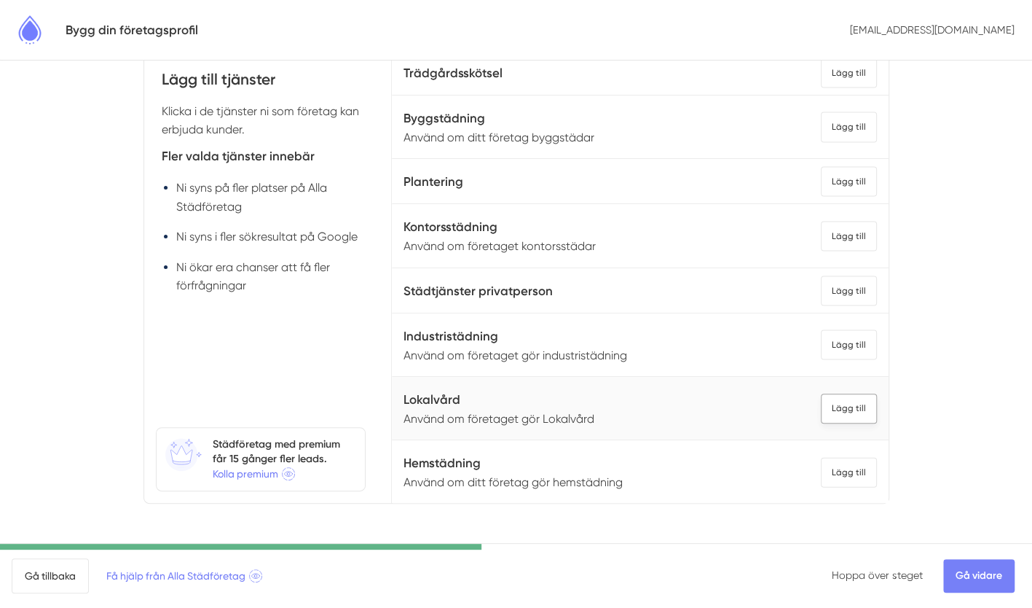
click at [825, 393] on div "Lägg till" at bounding box center [849, 408] width 56 height 30
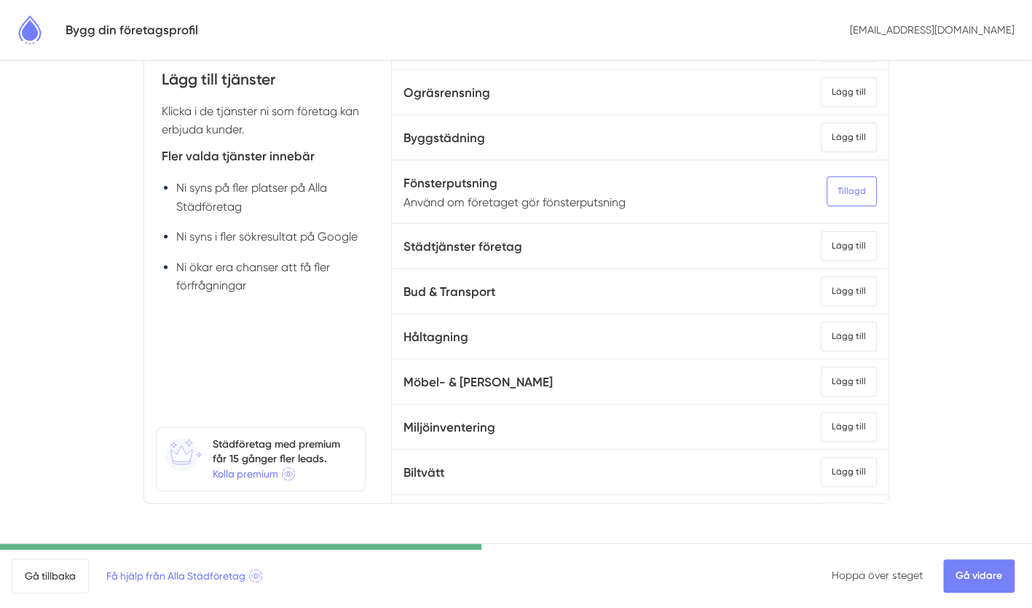
scroll to position [157, 0]
click at [836, 246] on div "Lägg till" at bounding box center [849, 247] width 56 height 30
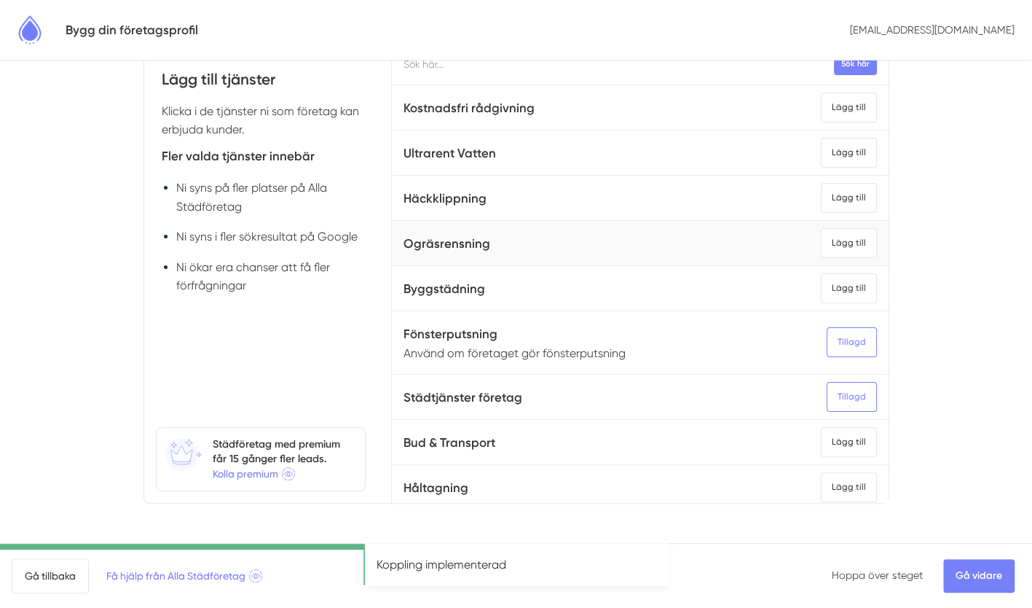
scroll to position [0, 0]
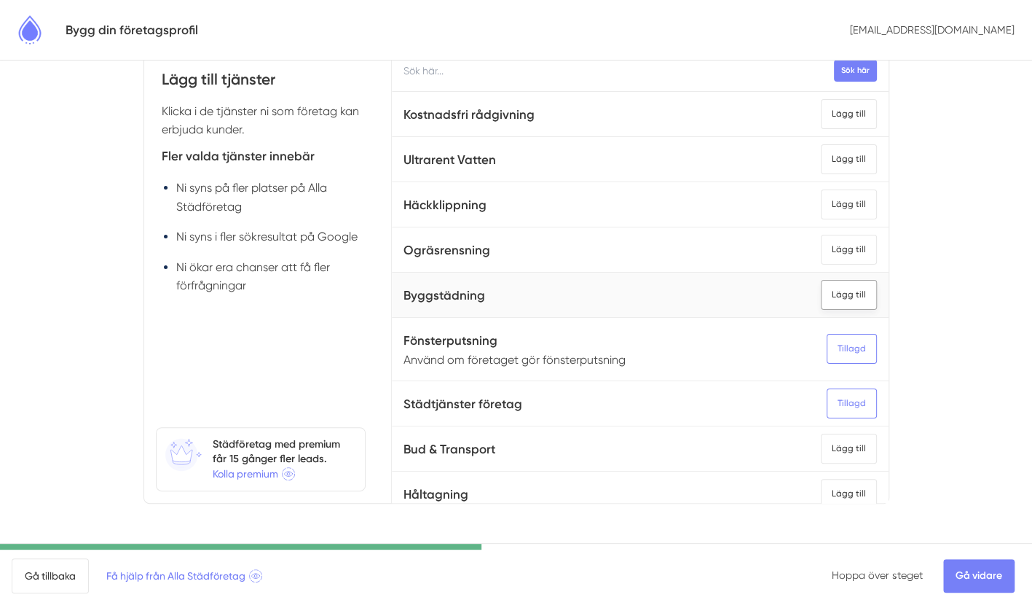
click at [829, 288] on div "Lägg till" at bounding box center [849, 295] width 56 height 30
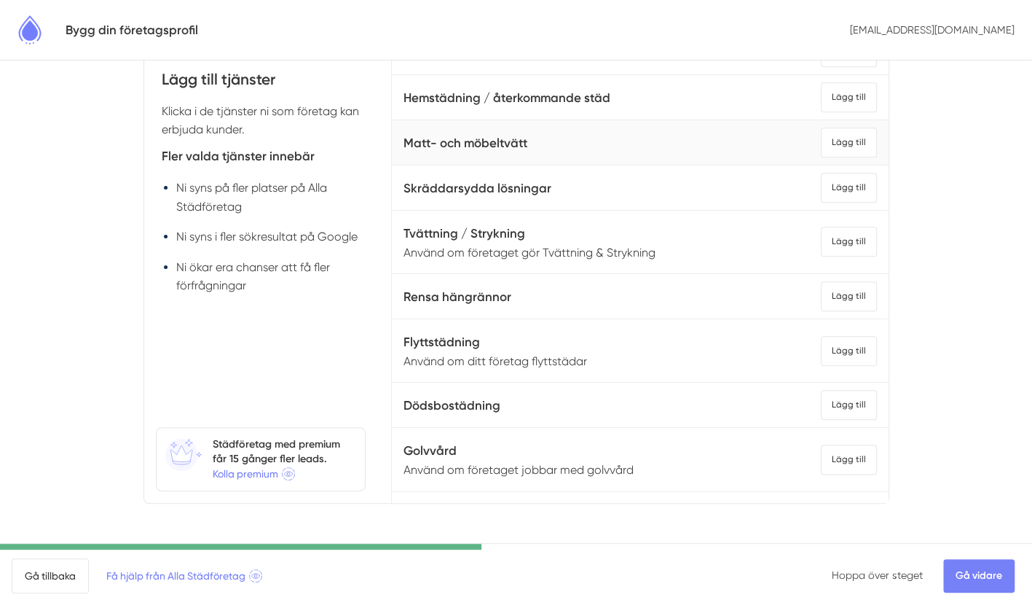
scroll to position [758, 0]
click at [821, 347] on div "Lägg till" at bounding box center [849, 350] width 56 height 30
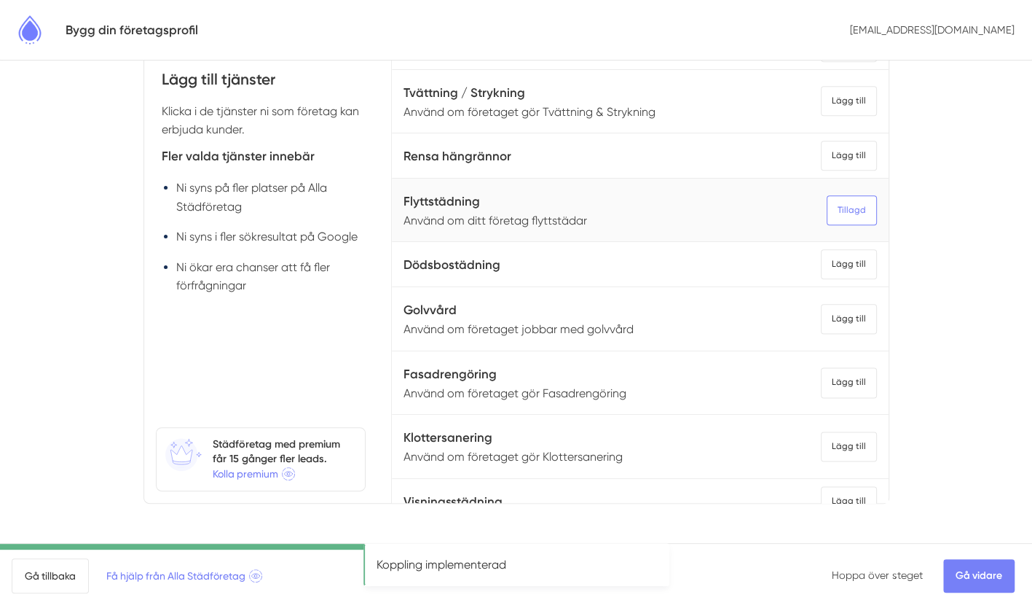
scroll to position [933, 0]
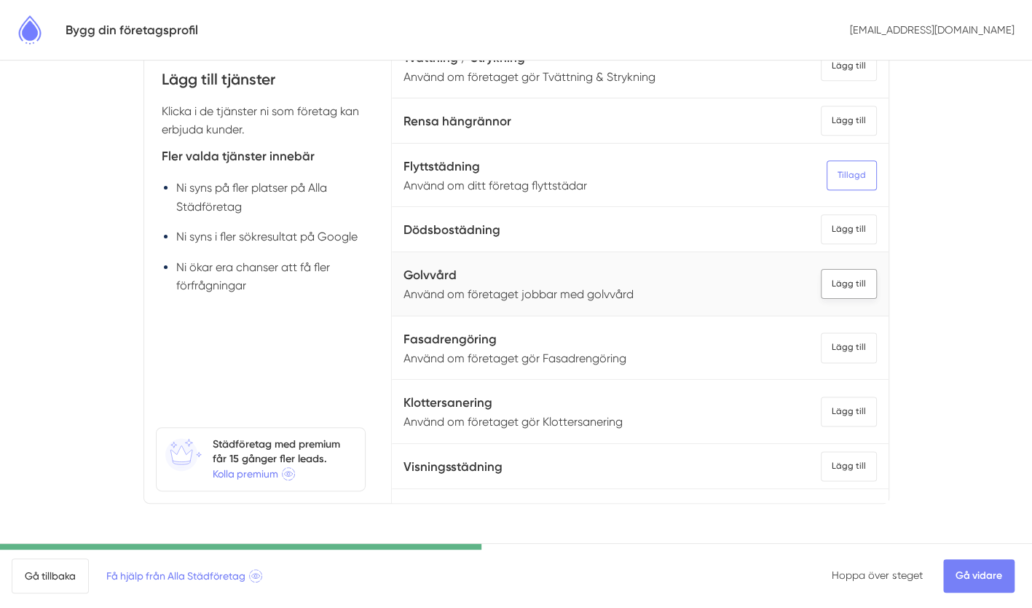
click at [822, 279] on div "Lägg till" at bounding box center [849, 284] width 56 height 30
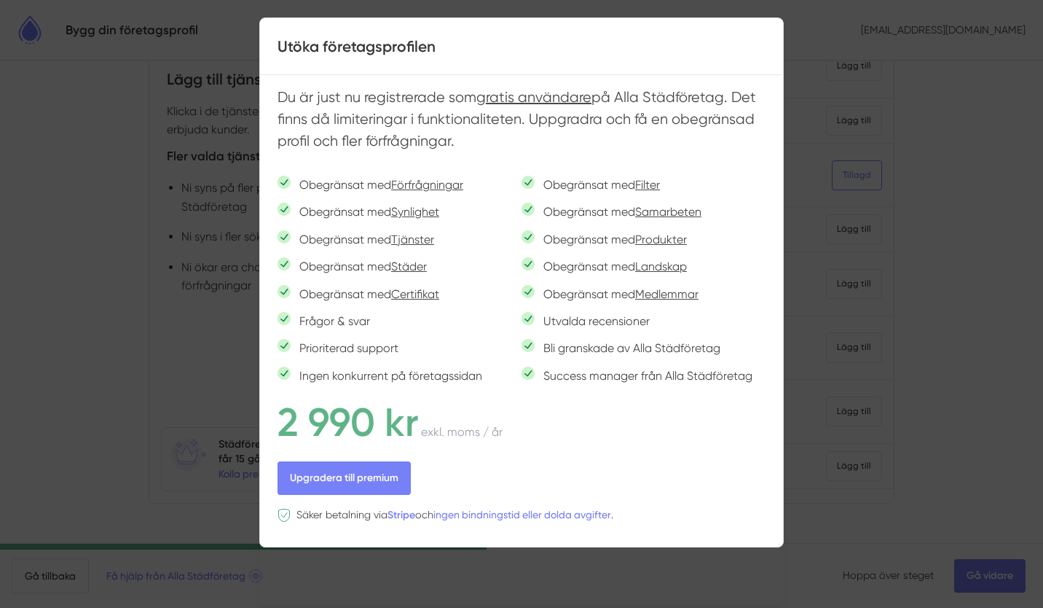
click at [953, 386] on div at bounding box center [521, 304] width 1043 height 608
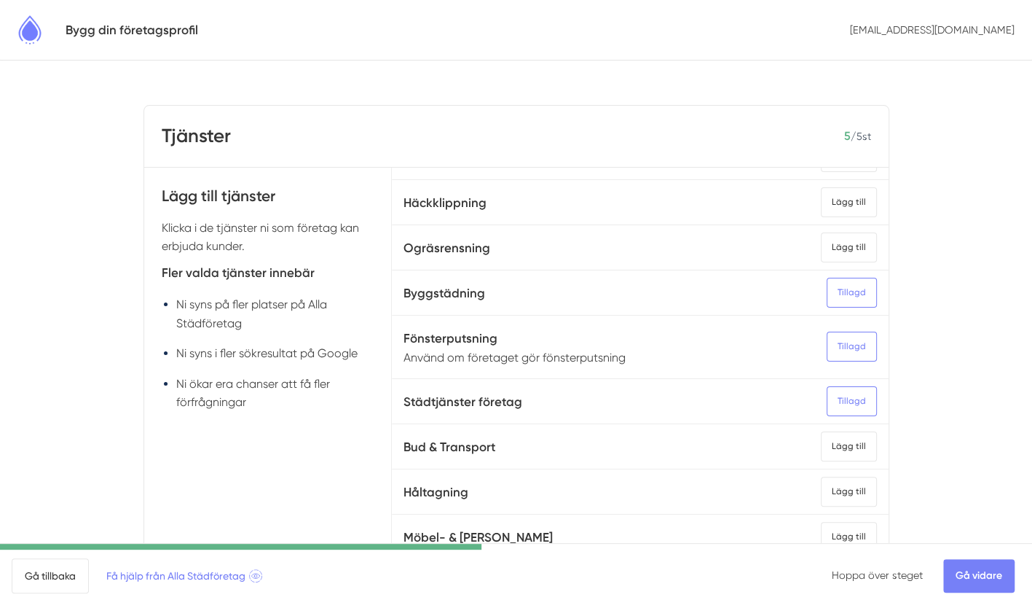
scroll to position [118, 0]
click at [827, 286] on div "Tillagd" at bounding box center [852, 293] width 50 height 30
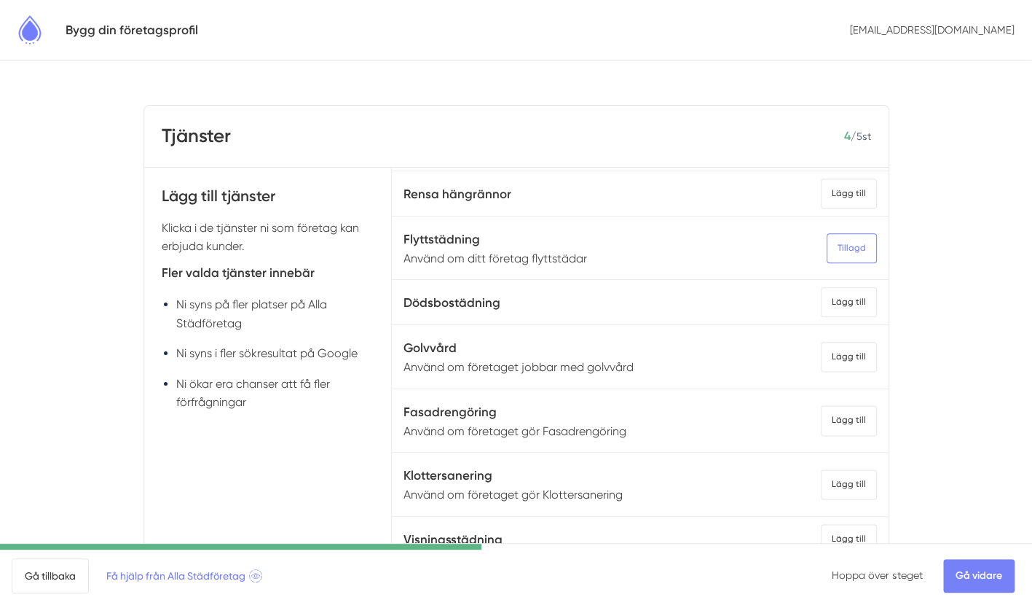
scroll to position [978, 0]
click at [832, 353] on div "Lägg till" at bounding box center [849, 356] width 56 height 30
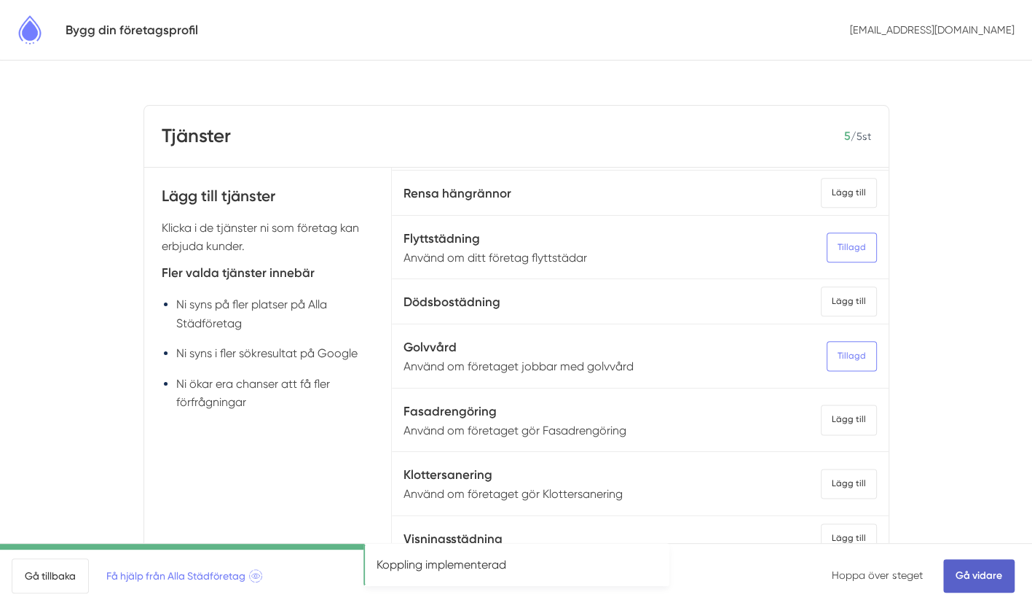
click at [985, 569] on link "Gå vidare" at bounding box center [978, 576] width 71 height 34
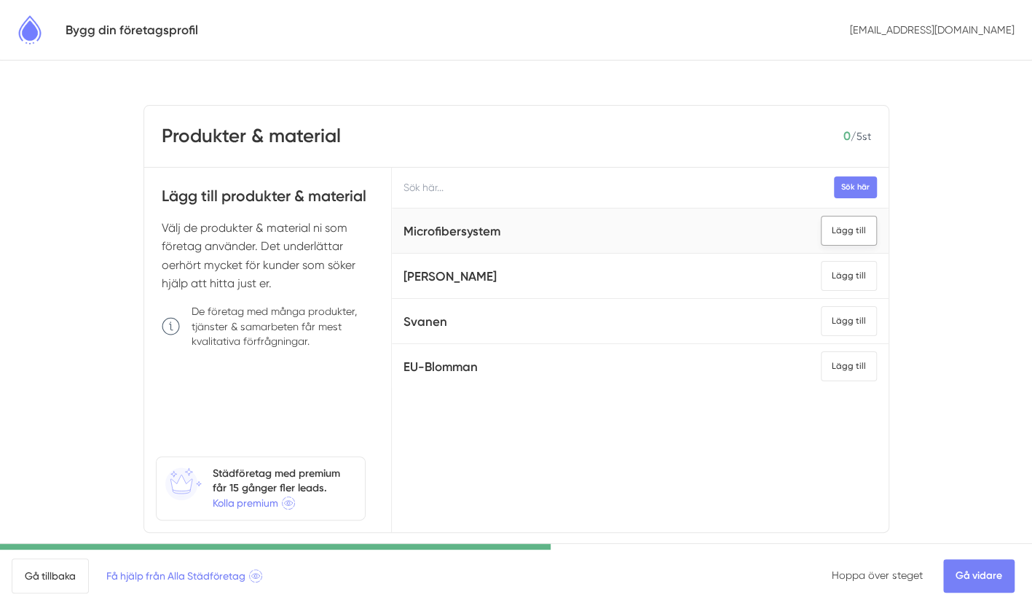
click at [823, 237] on div "Lägg till" at bounding box center [849, 231] width 56 height 30
click at [825, 270] on div "Lägg till" at bounding box center [849, 276] width 56 height 30
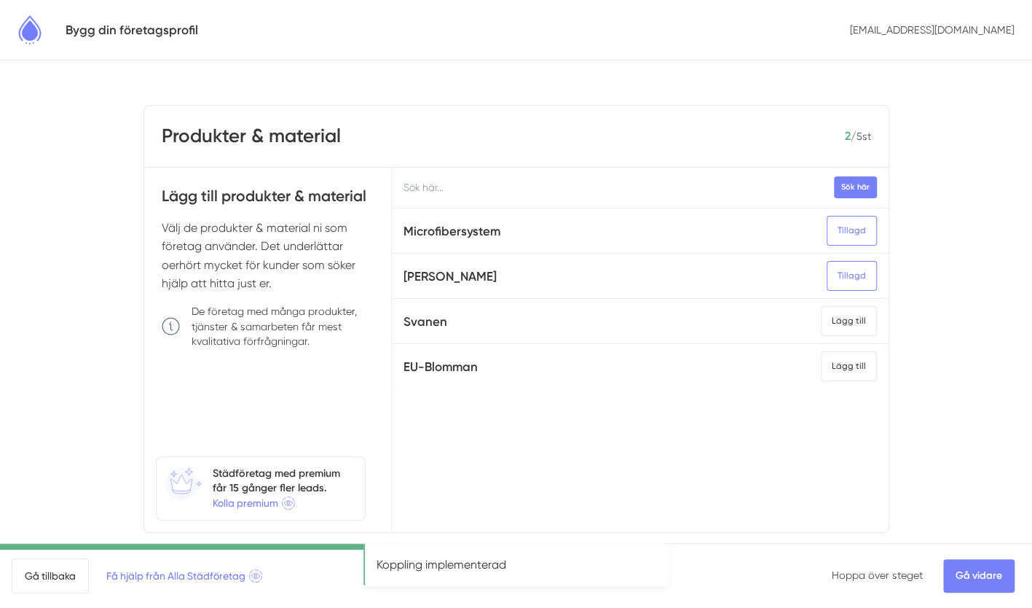
scroll to position [29, 0]
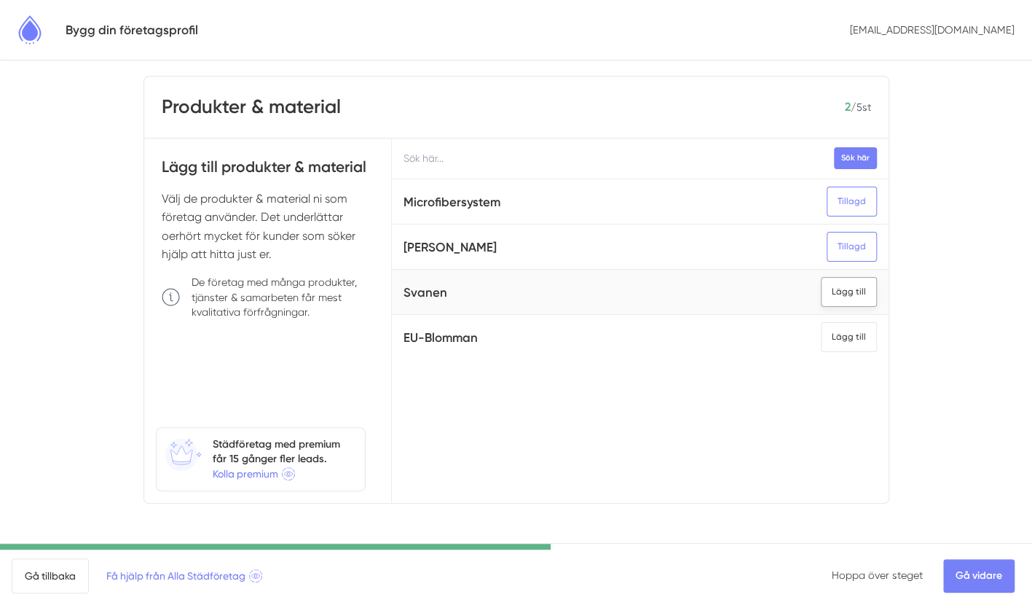
click at [832, 294] on div "Lägg till" at bounding box center [849, 292] width 56 height 30
click at [838, 248] on div "Tillagd" at bounding box center [852, 247] width 50 height 30
click at [983, 571] on link "Gå vidare" at bounding box center [978, 576] width 71 height 34
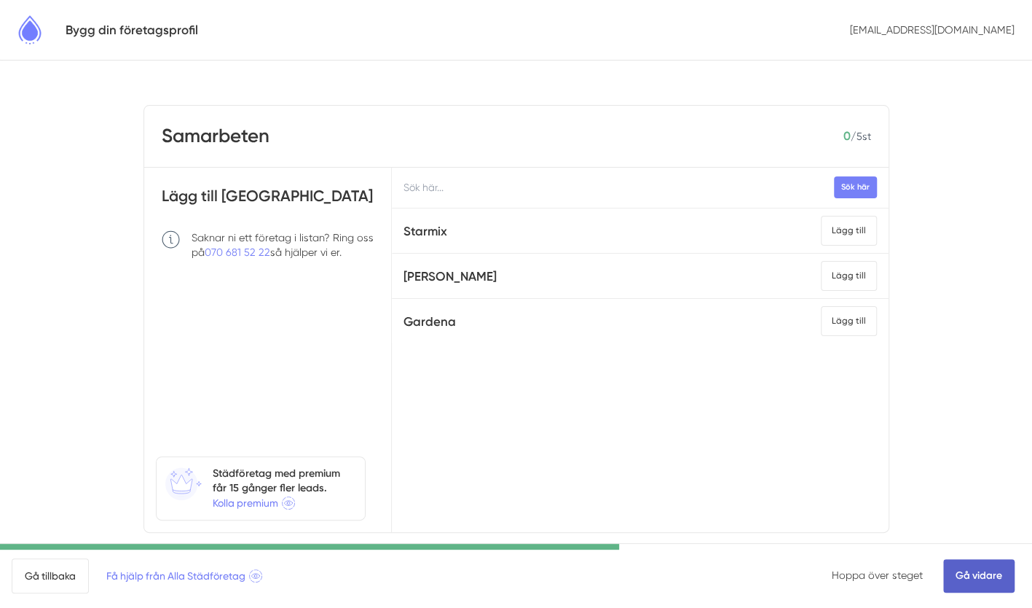
click at [970, 574] on link "Gå vidare" at bounding box center [978, 576] width 71 height 34
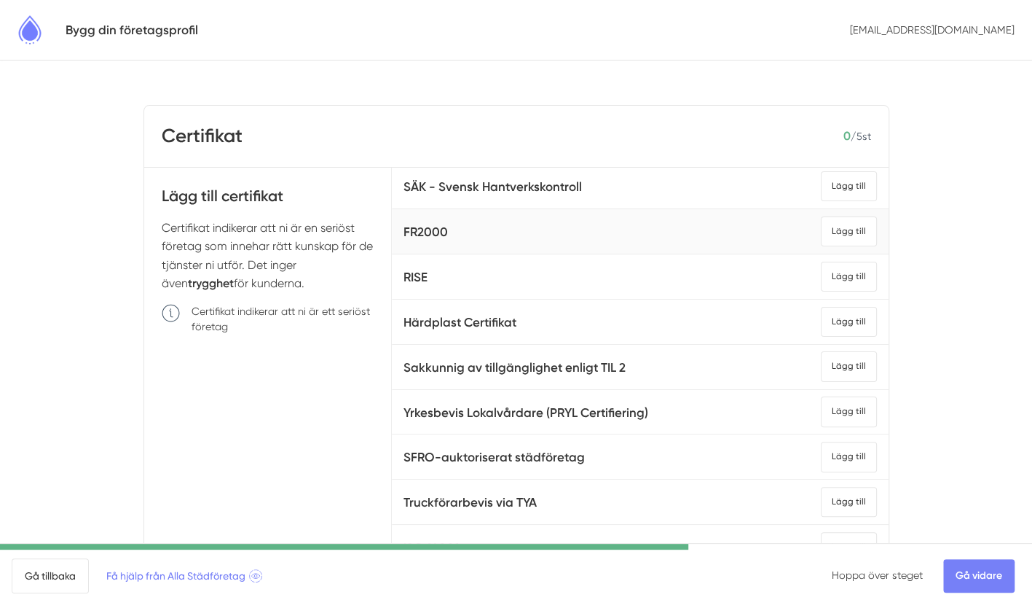
scroll to position [136, 0]
click at [825, 406] on div "Lägg till" at bounding box center [849, 410] width 56 height 30
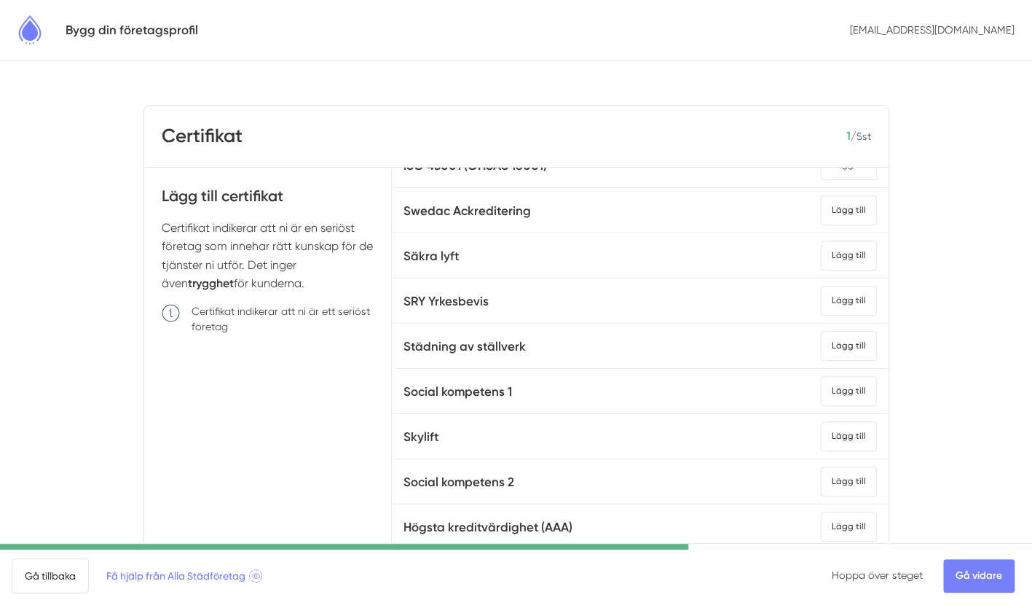
scroll to position [562, 0]
click at [970, 563] on link "Gå vidare" at bounding box center [978, 576] width 71 height 34
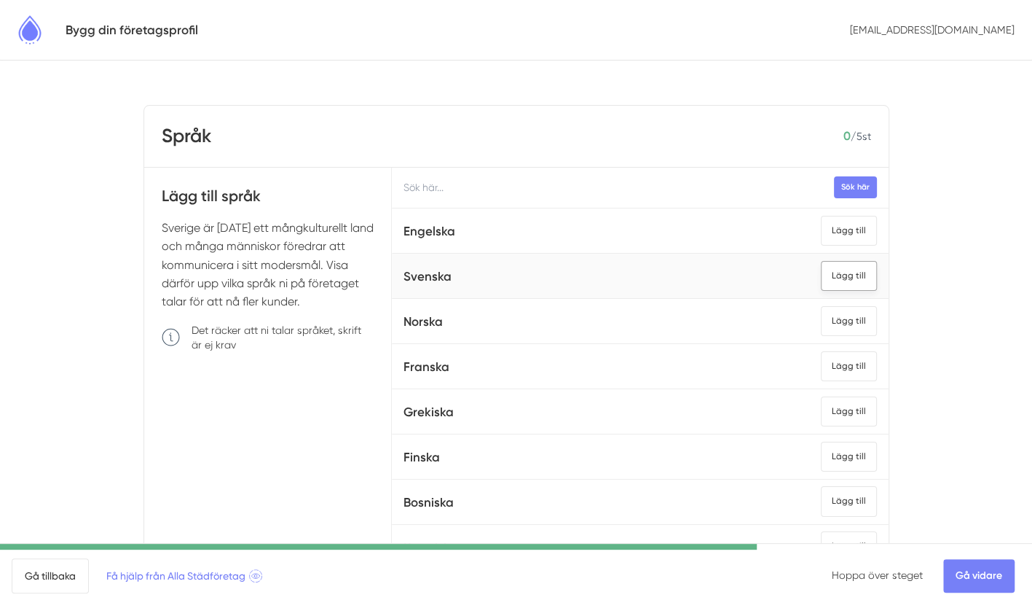
click at [821, 267] on div "Lägg till" at bounding box center [849, 276] width 56 height 30
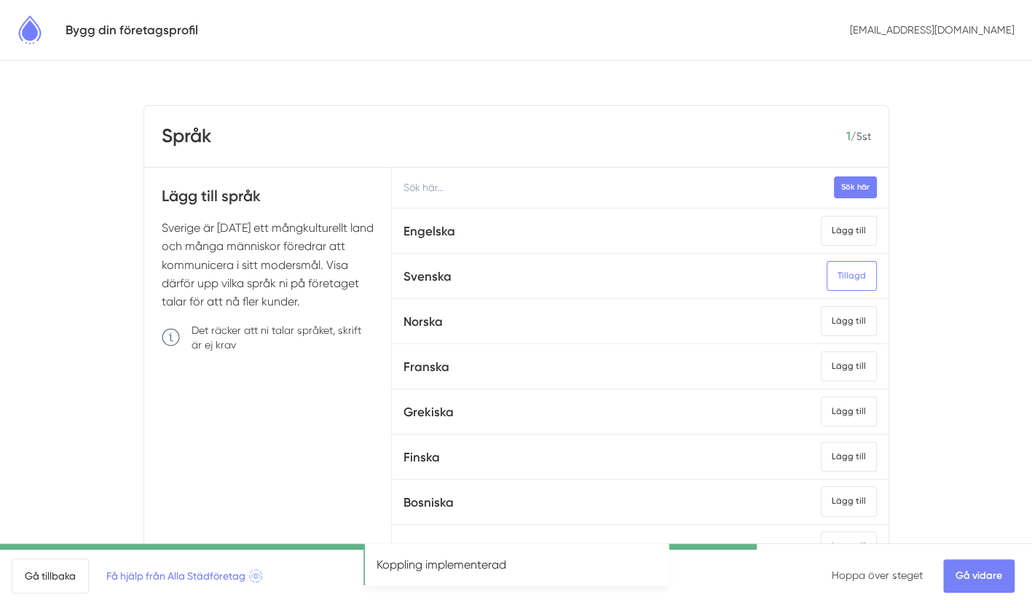
click at [571, 168] on input "text" at bounding box center [640, 188] width 496 height 40
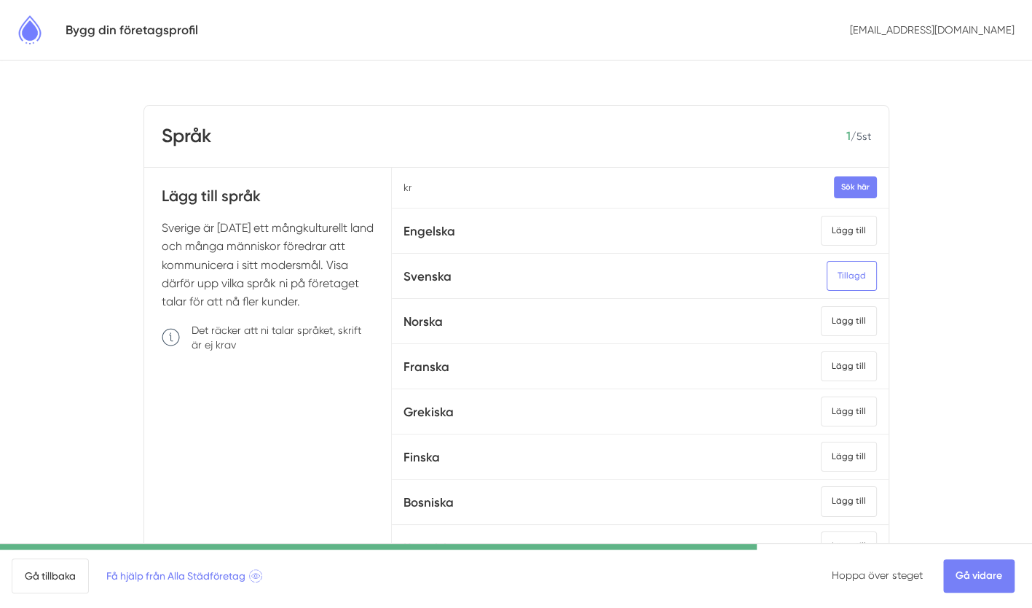
type input "k"
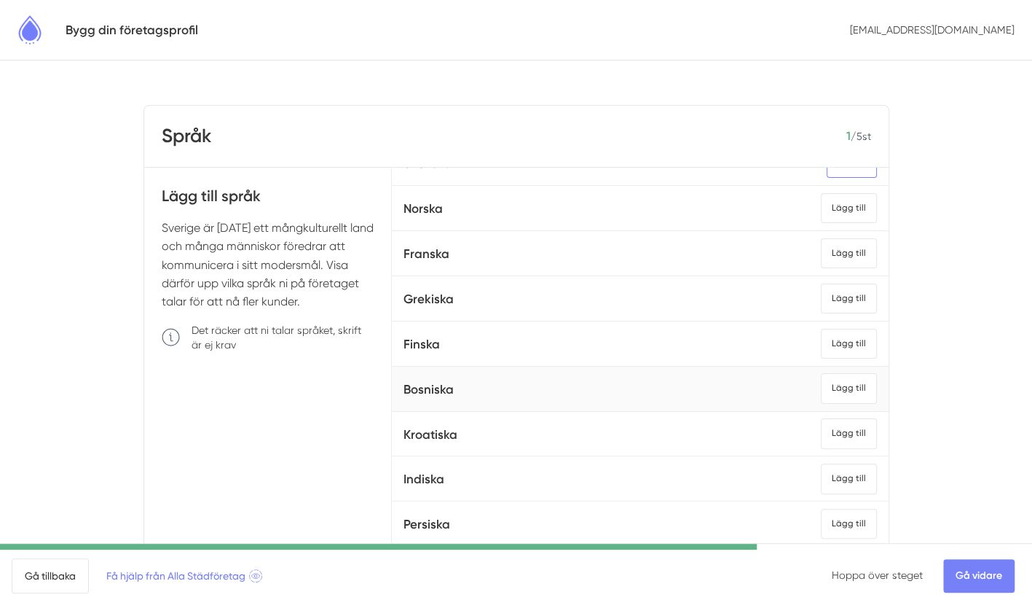
scroll to position [114, 0]
click at [822, 424] on div "Lägg till" at bounding box center [849, 432] width 56 height 30
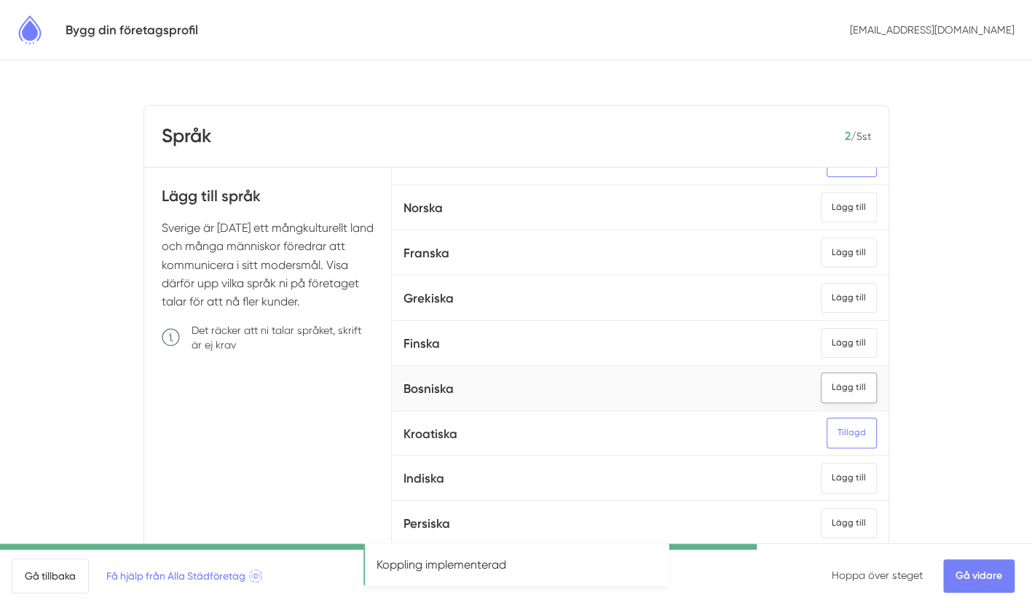
click at [844, 377] on div "Lägg till" at bounding box center [849, 387] width 56 height 30
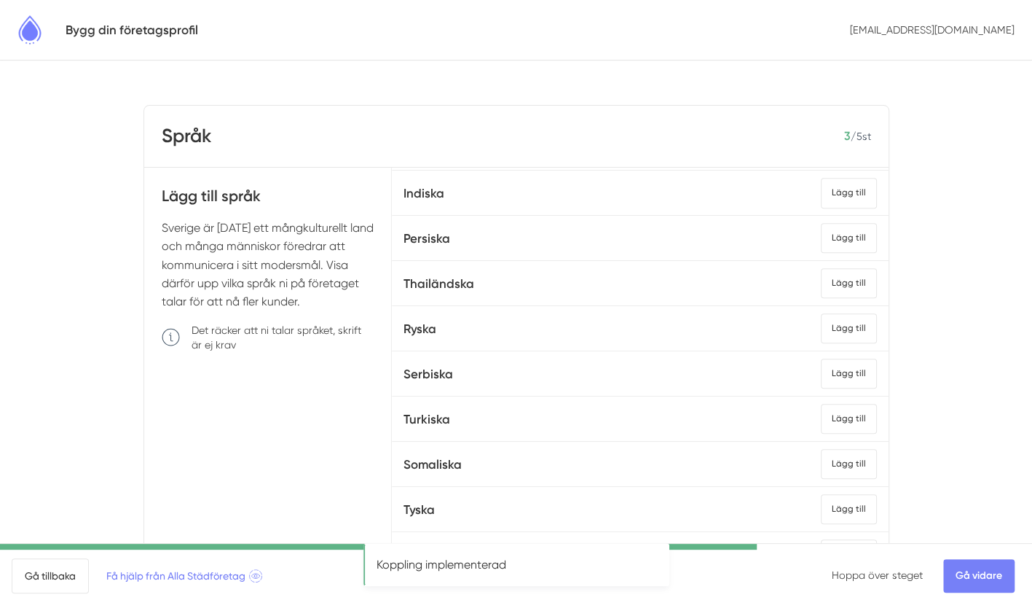
scroll to position [418, 0]
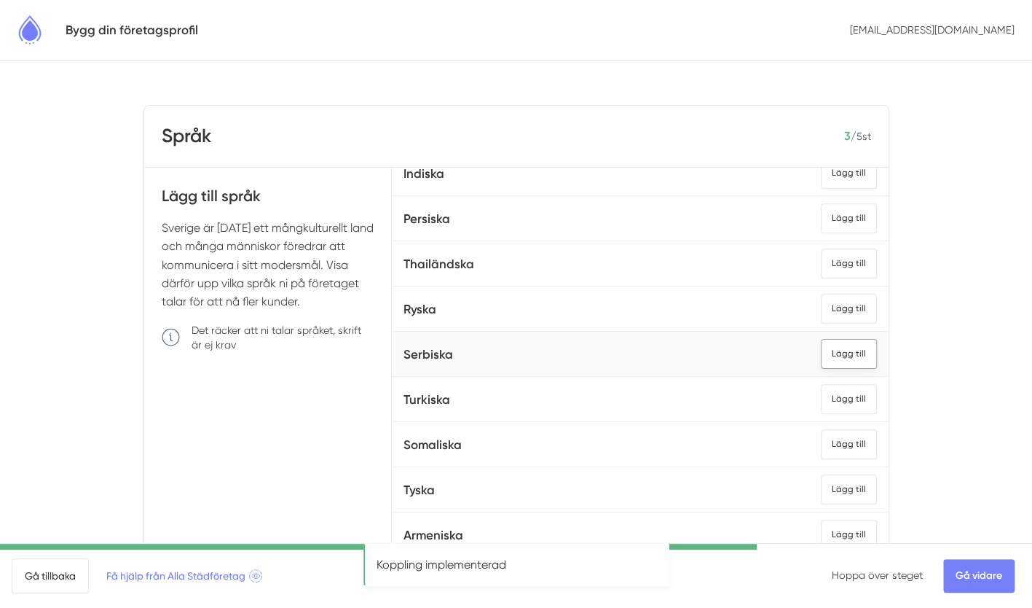
click at [821, 347] on div "Lägg till" at bounding box center [849, 354] width 56 height 30
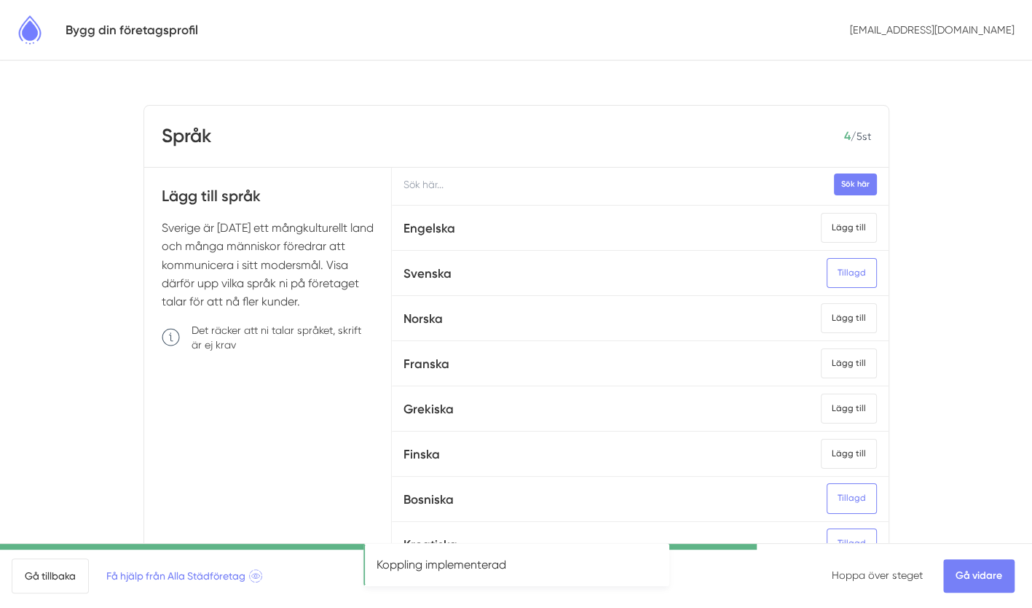
scroll to position [0, 0]
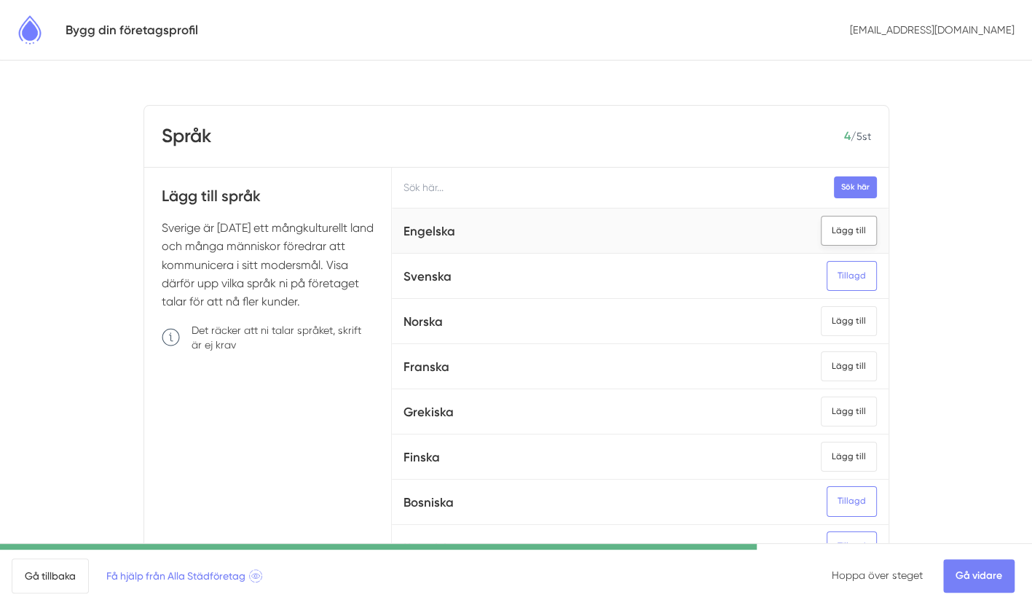
click at [838, 229] on div "Lägg till" at bounding box center [849, 231] width 56 height 30
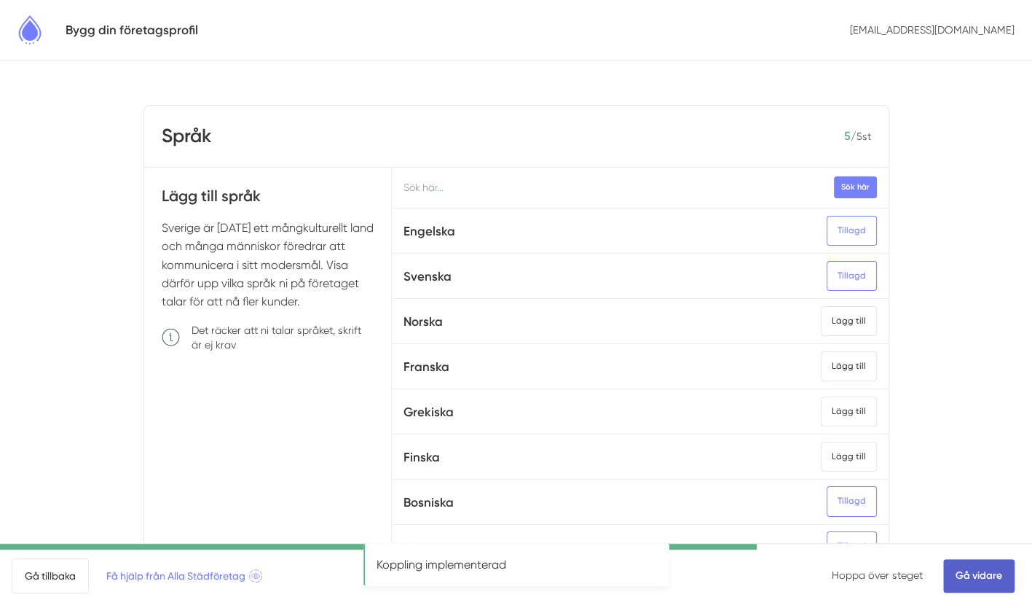
click at [974, 573] on link "Gå vidare" at bounding box center [978, 576] width 71 height 34
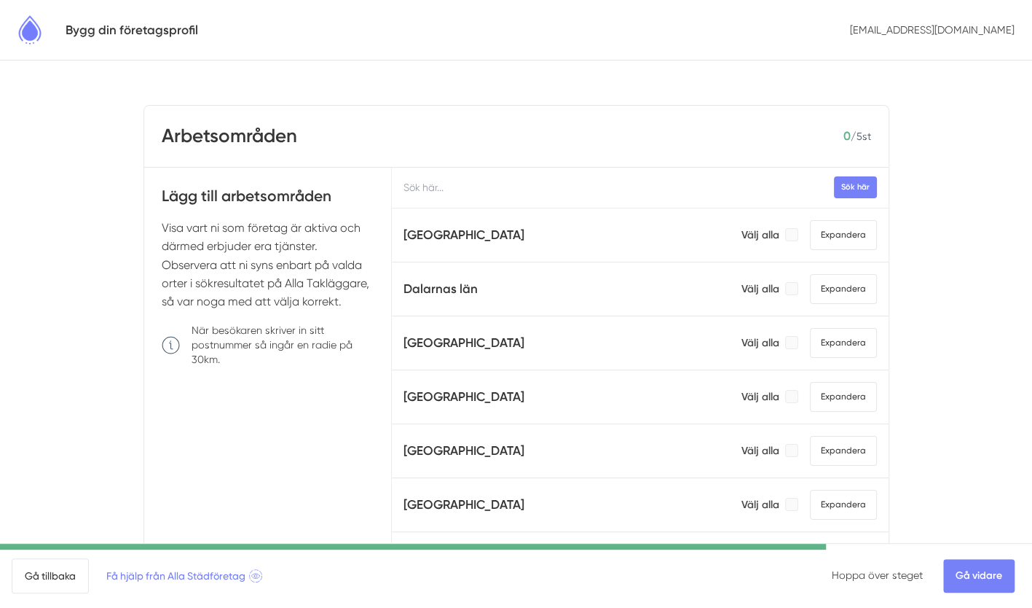
click at [535, 177] on input "text" at bounding box center [640, 188] width 496 height 40
type input "g"
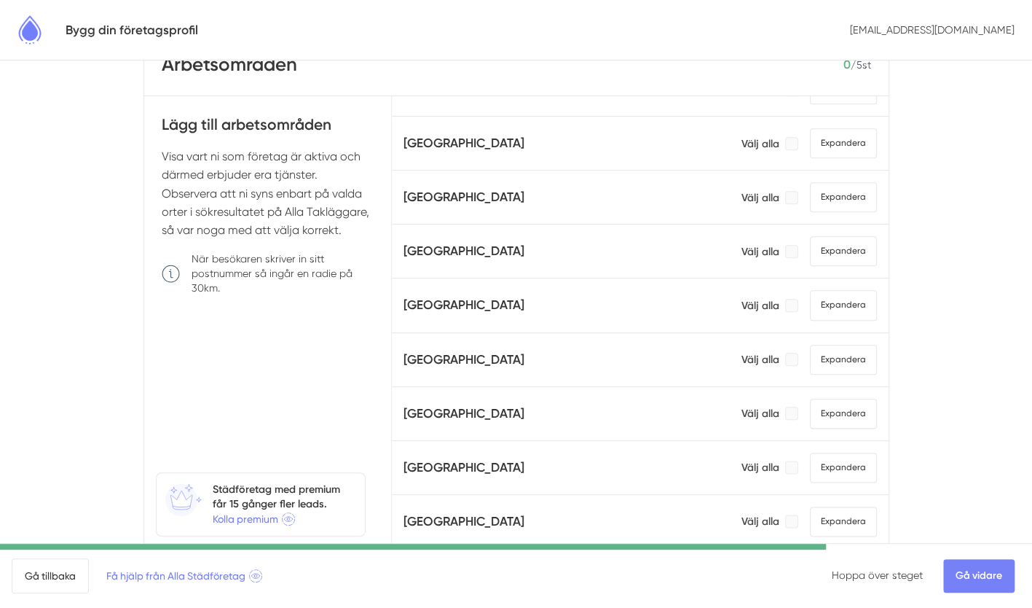
scroll to position [103, 0]
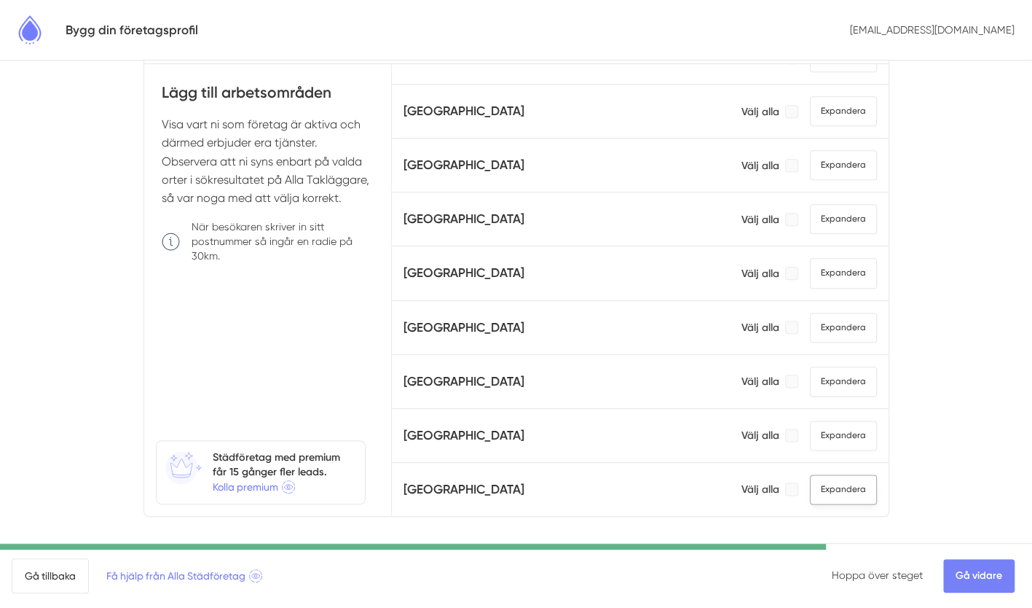
click at [816, 474] on span "Expandera" at bounding box center [843, 489] width 67 height 30
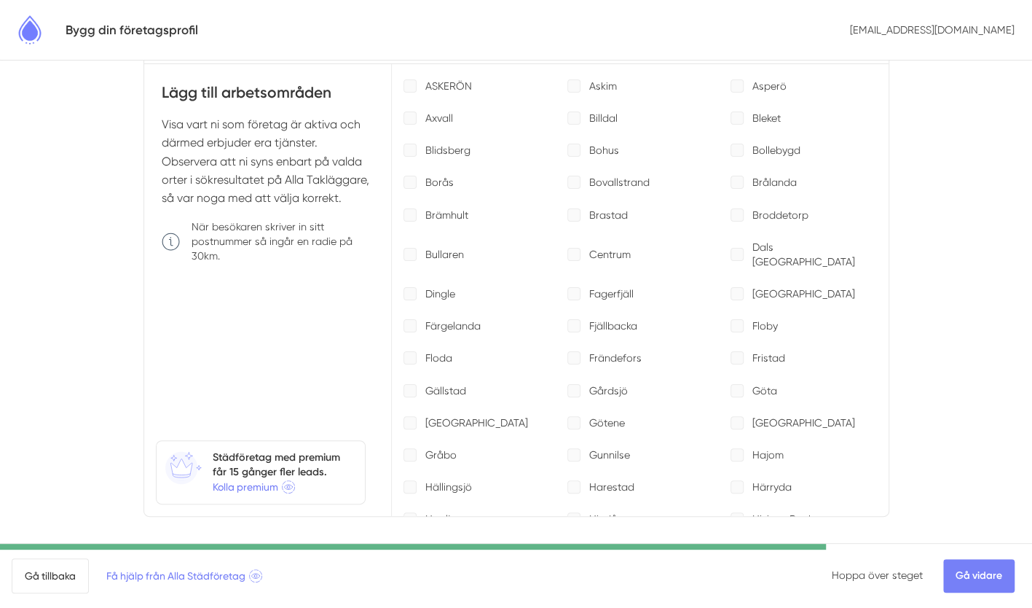
scroll to position [1332, 0]
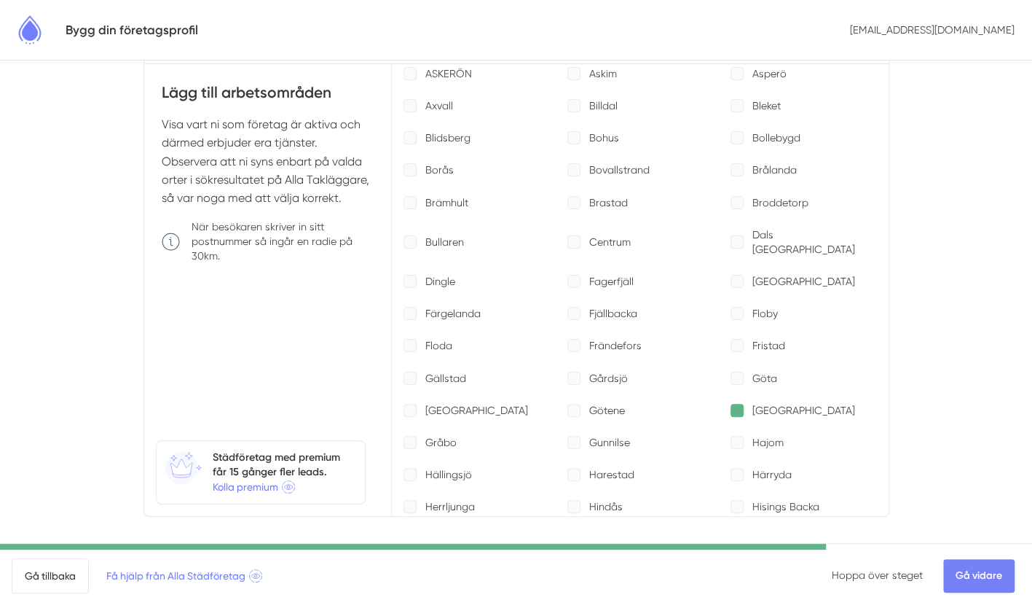
click at [731, 404] on div at bounding box center [737, 410] width 13 height 13
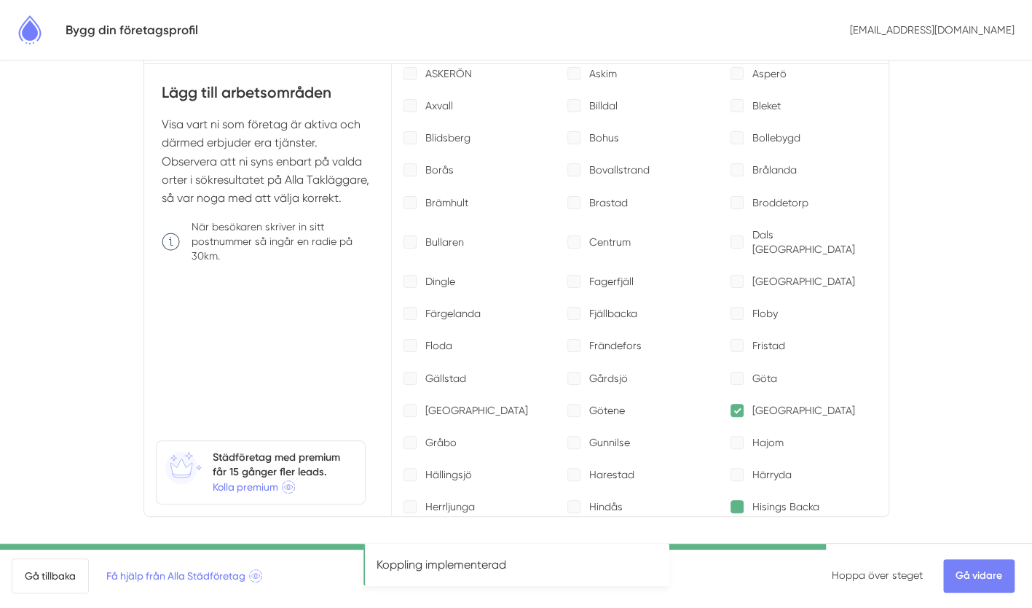
click at [731, 500] on div at bounding box center [737, 506] width 13 height 13
click at [443, 403] on p "[GEOGRAPHIC_DATA]" at bounding box center [476, 410] width 103 height 15
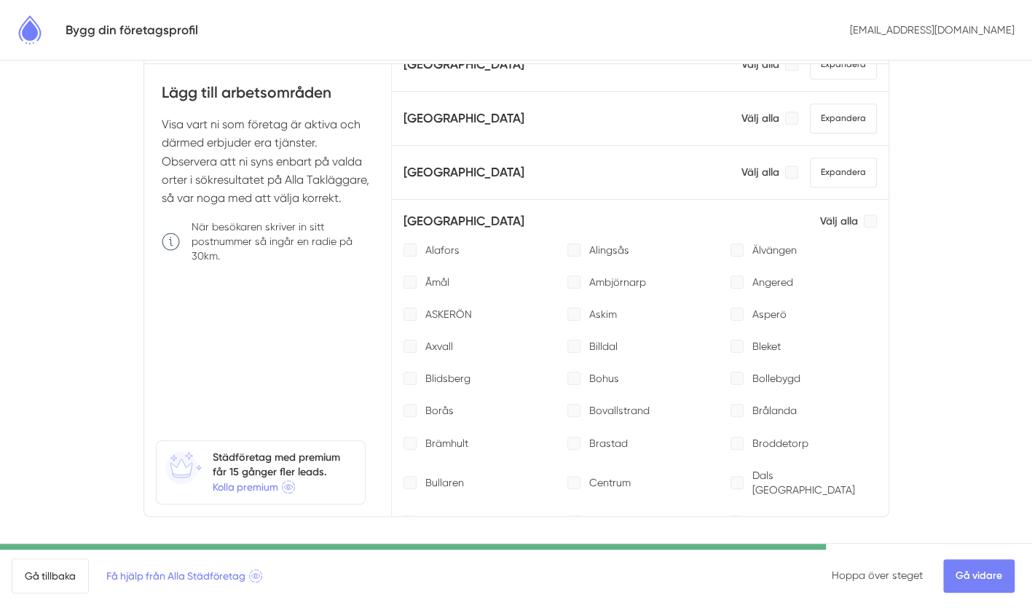
scroll to position [1093, 0]
click at [567, 306] on div at bounding box center [573, 312] width 13 height 13
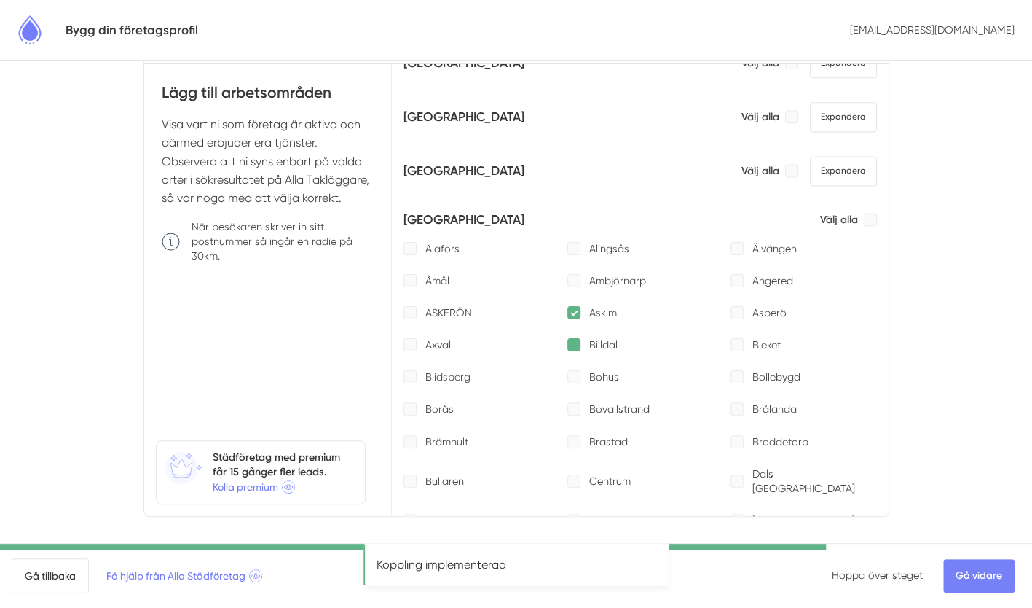
click at [567, 338] on div at bounding box center [573, 344] width 13 height 13
click at [731, 274] on div at bounding box center [737, 280] width 13 height 13
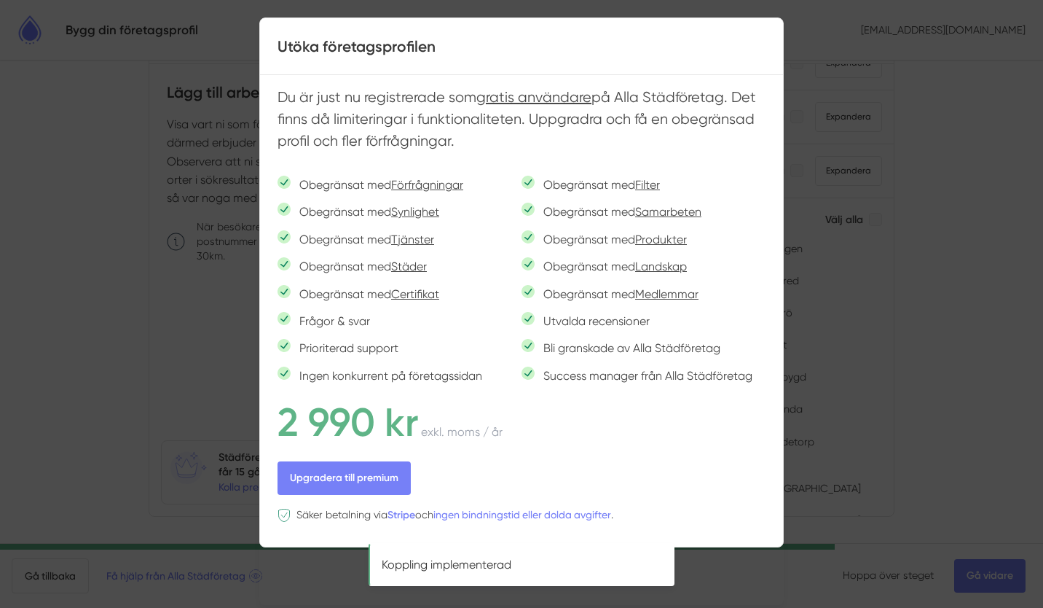
click at [814, 131] on div at bounding box center [521, 304] width 1043 height 608
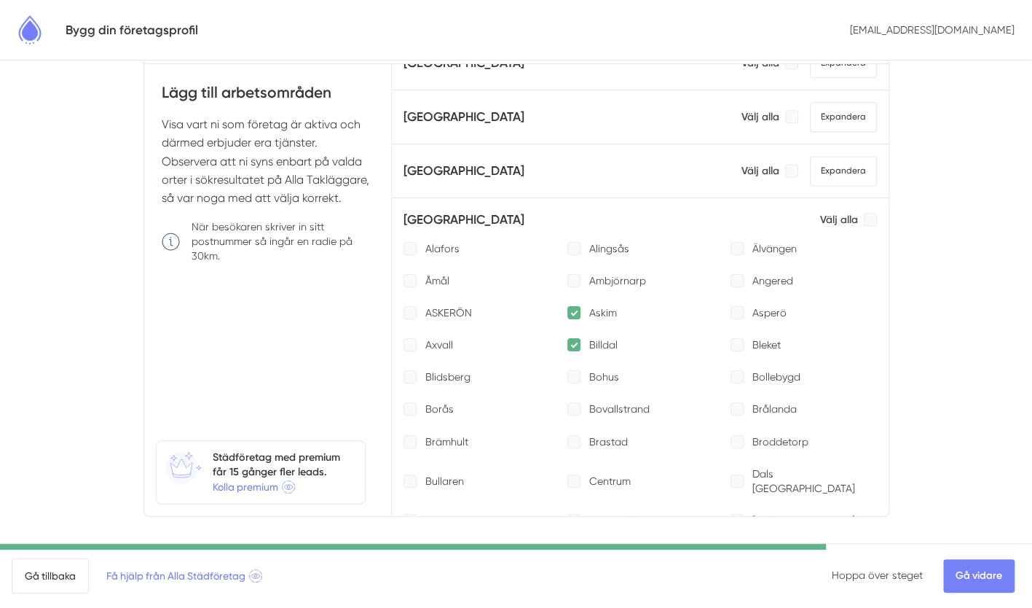
click at [592, 337] on p "Billdal" at bounding box center [603, 344] width 28 height 15
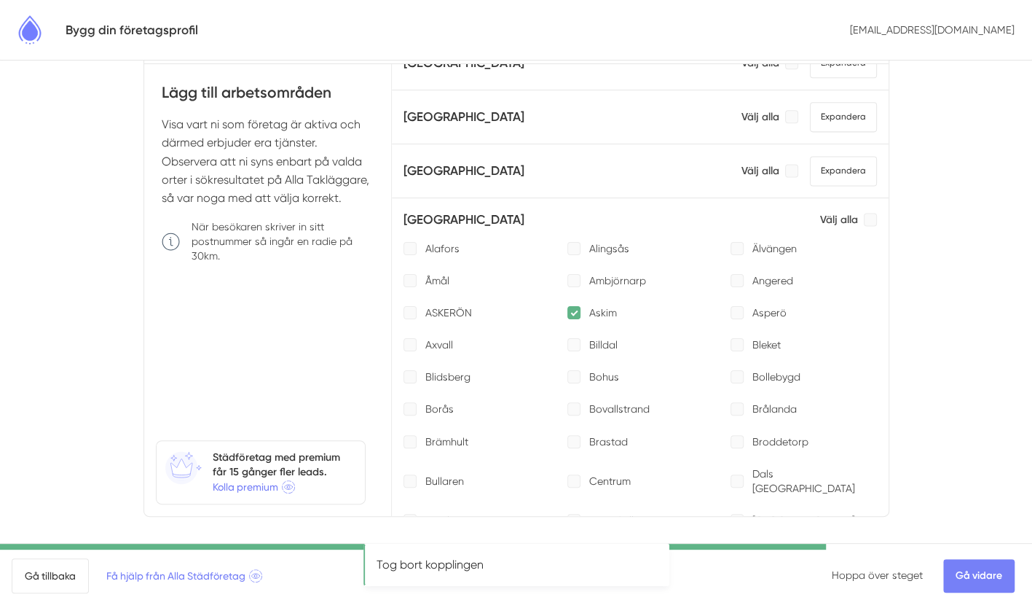
click at [567, 306] on div at bounding box center [573, 312] width 13 height 13
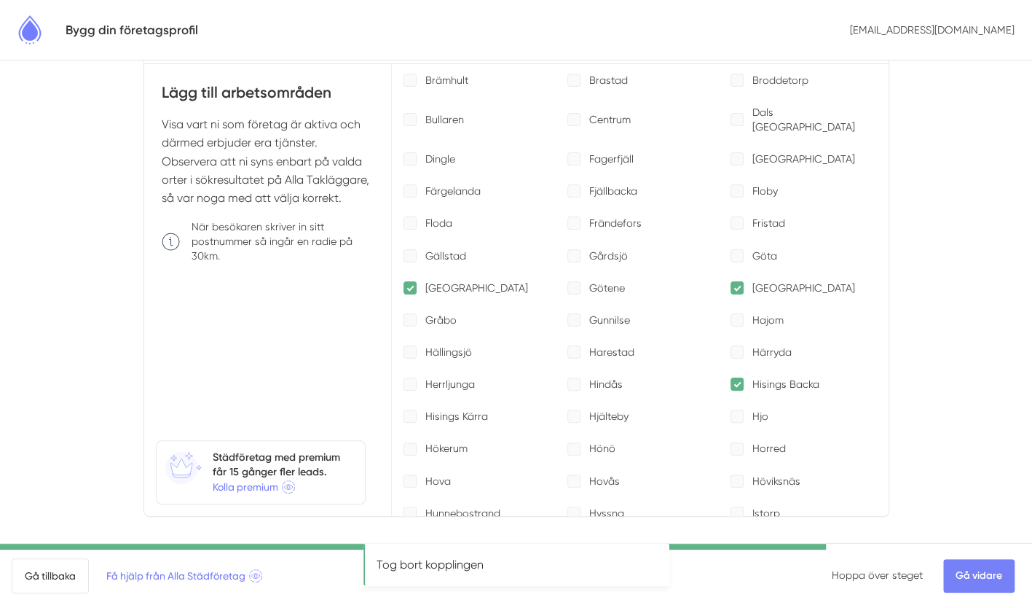
scroll to position [1458, 0]
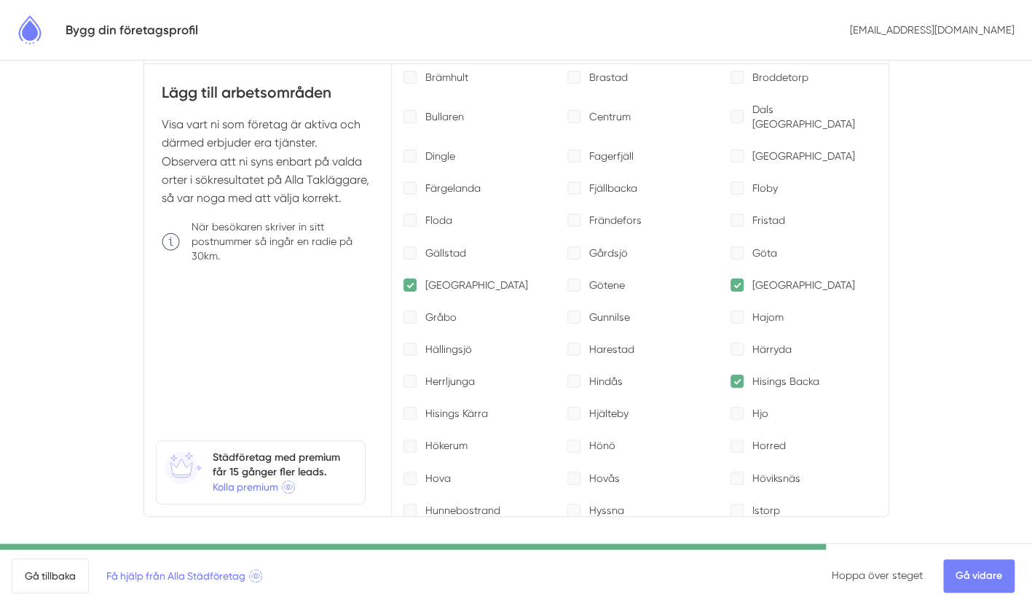
click at [731, 374] on div at bounding box center [737, 380] width 13 height 13
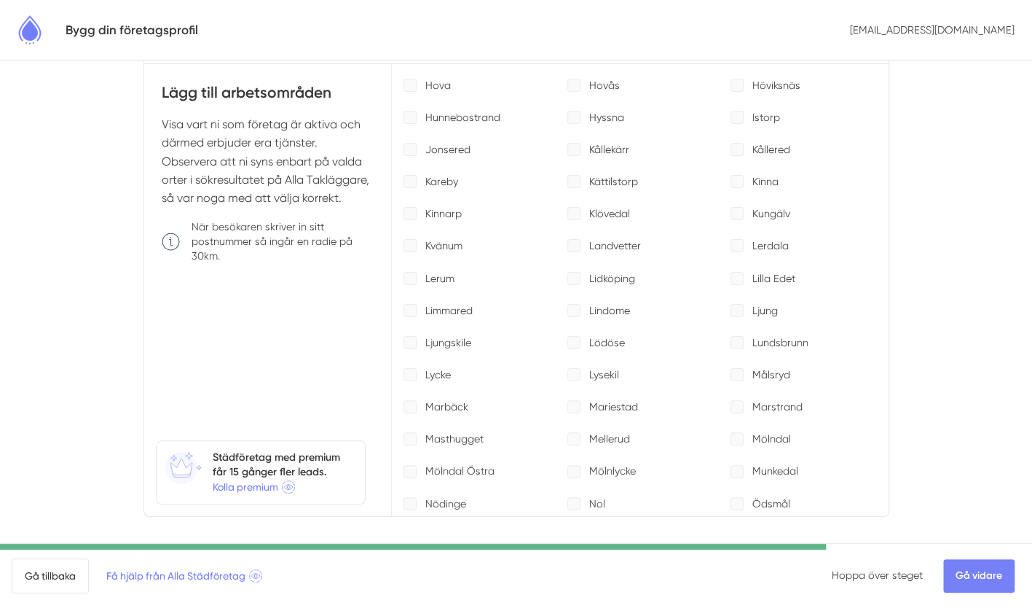
scroll to position [1885, 0]
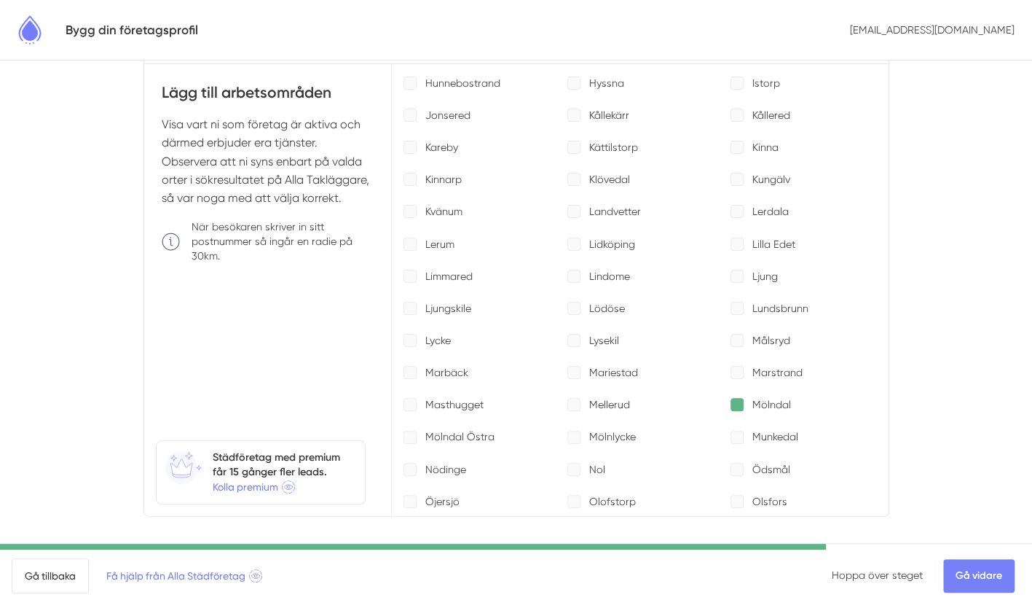
click at [731, 398] on div at bounding box center [737, 404] width 13 height 13
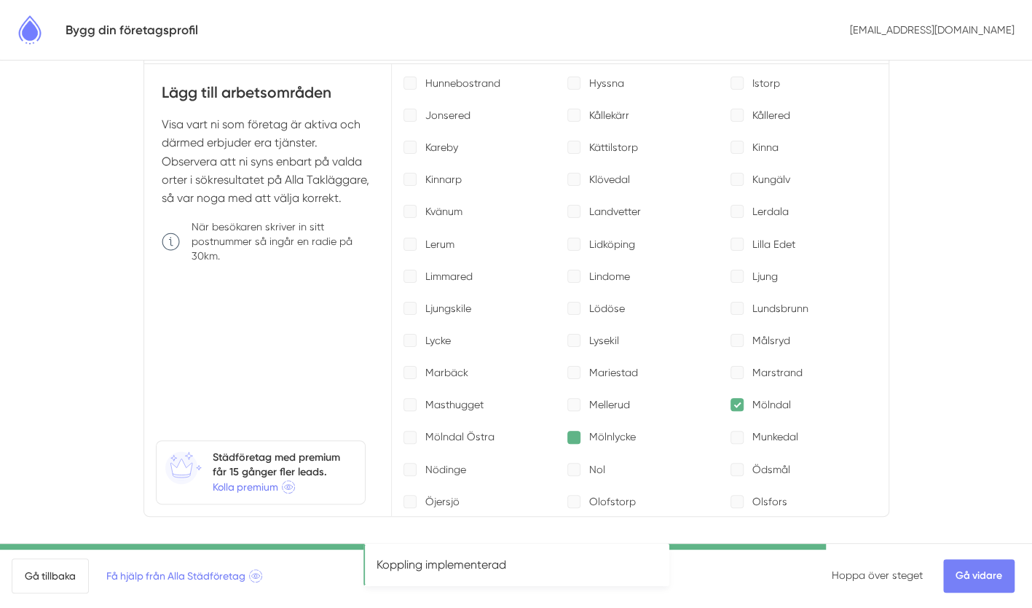
click at [567, 431] on div at bounding box center [573, 437] width 13 height 13
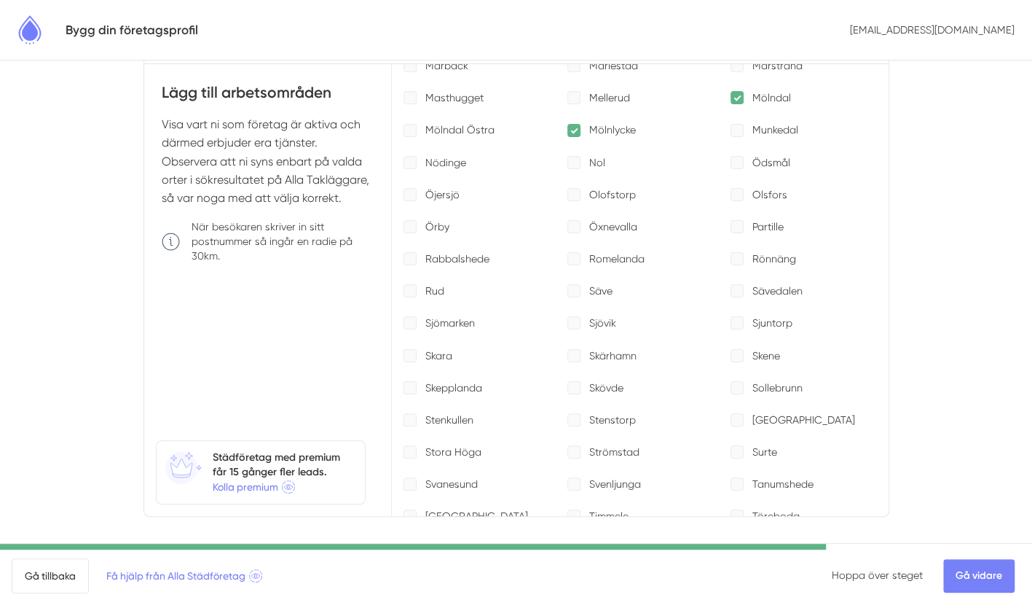
scroll to position [2191, 0]
click at [731, 221] on div at bounding box center [737, 227] width 13 height 13
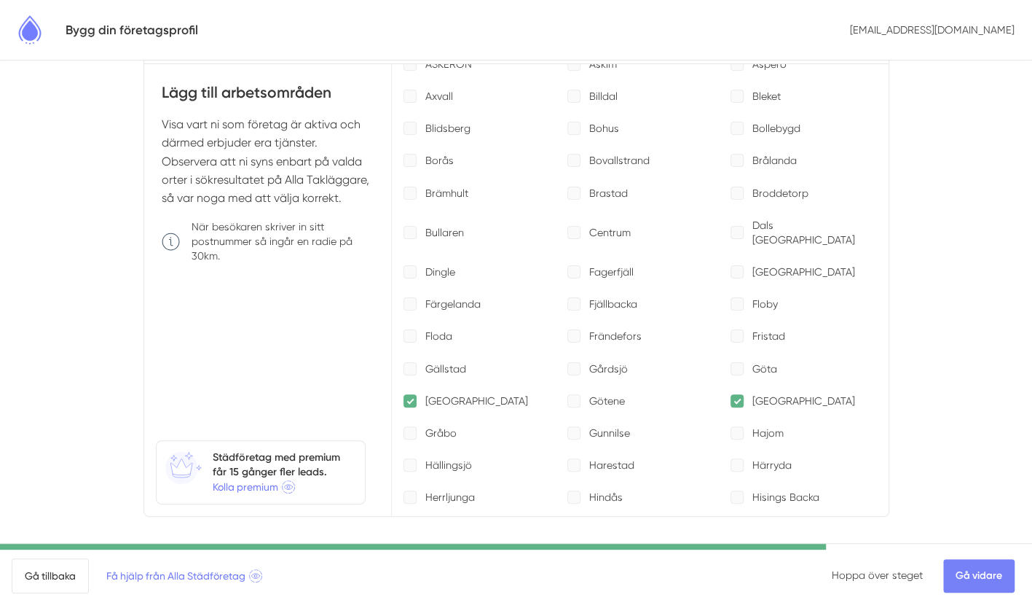
scroll to position [1341, 0]
click at [731, 395] on div at bounding box center [737, 401] width 13 height 13
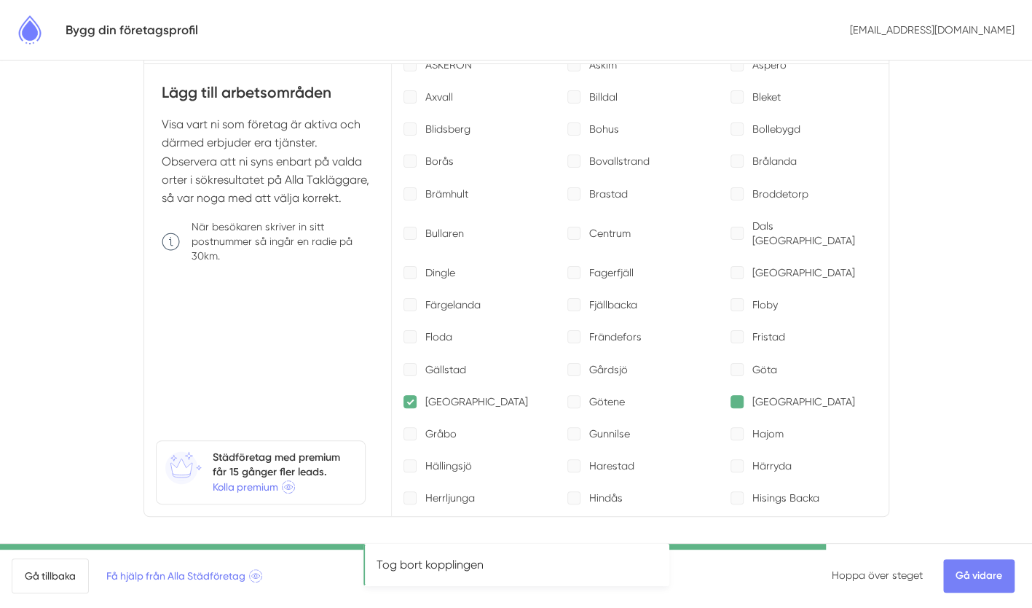
click at [731, 395] on div at bounding box center [737, 401] width 13 height 13
click at [967, 568] on link "Gå vidare" at bounding box center [978, 576] width 71 height 34
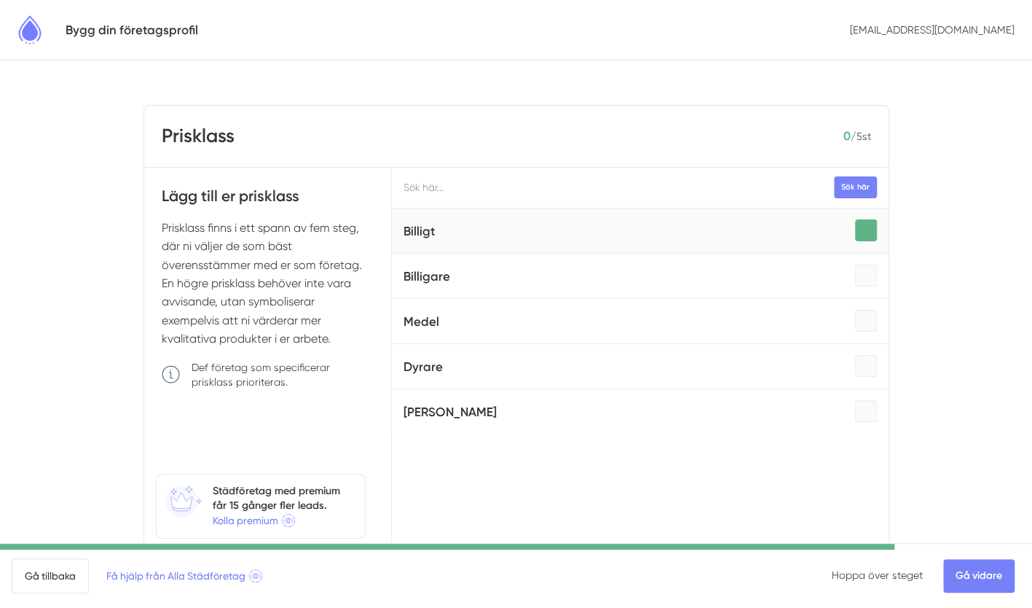
click at [855, 232] on div at bounding box center [866, 230] width 22 height 22
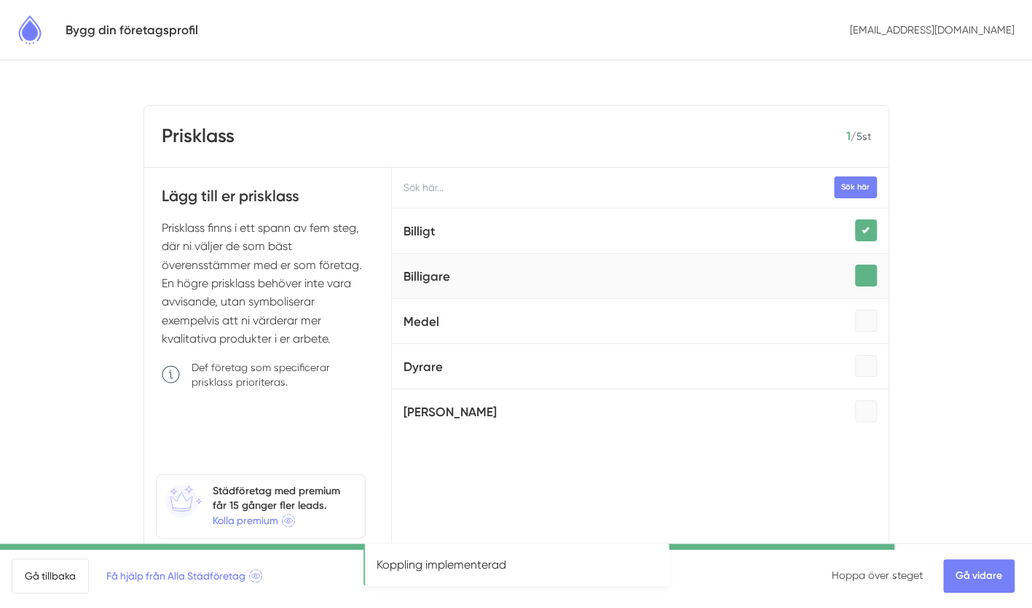
click at [855, 267] on div at bounding box center [866, 275] width 22 height 22
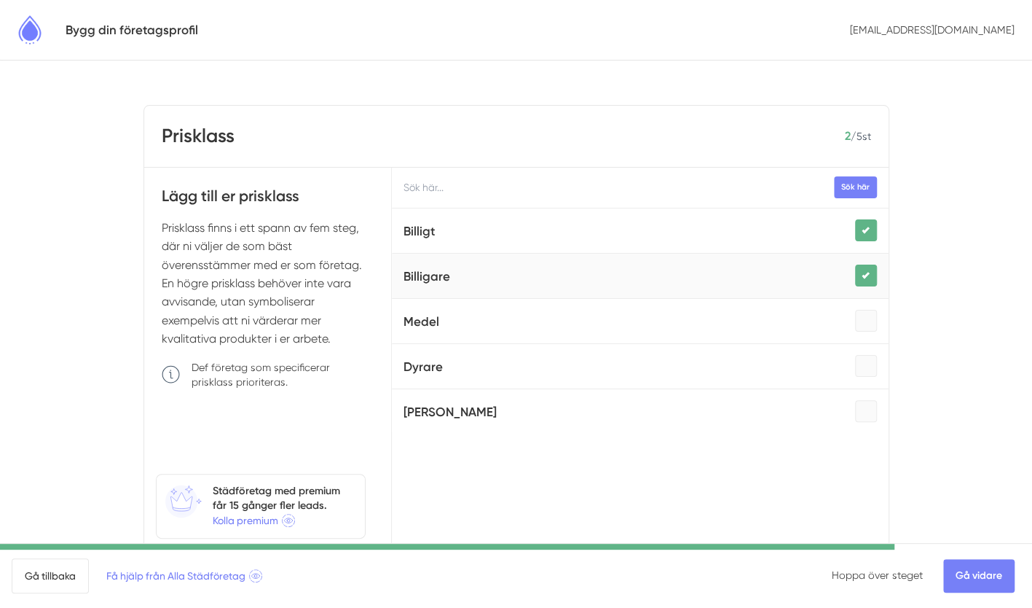
click at [855, 273] on div at bounding box center [866, 275] width 22 height 22
click at [855, 314] on div at bounding box center [866, 321] width 22 height 22
click at [959, 584] on link "Gå vidare" at bounding box center [978, 576] width 71 height 34
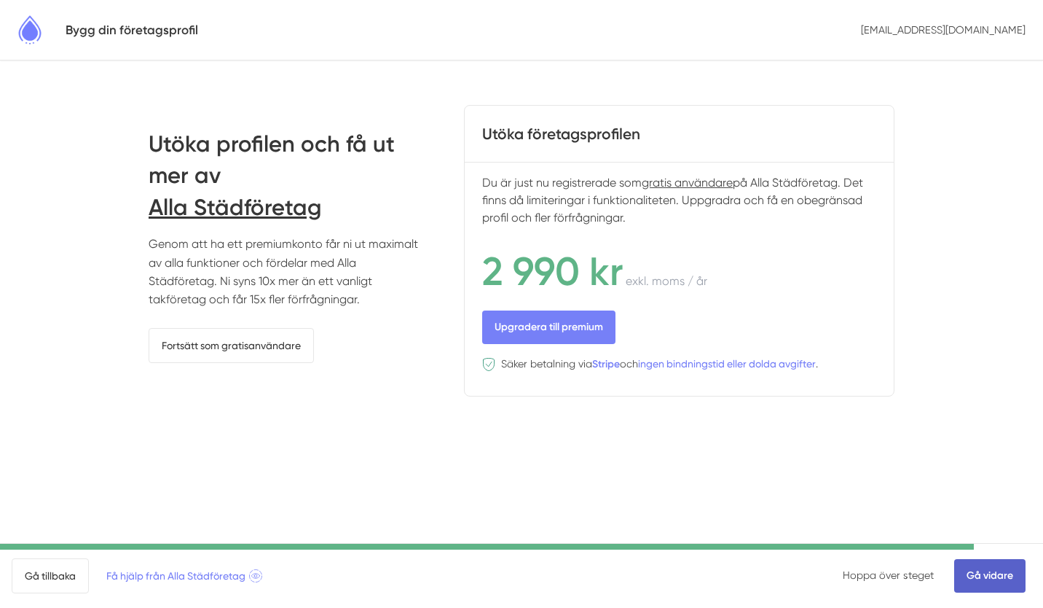
click at [981, 581] on link "Gå vidare" at bounding box center [989, 576] width 71 height 34
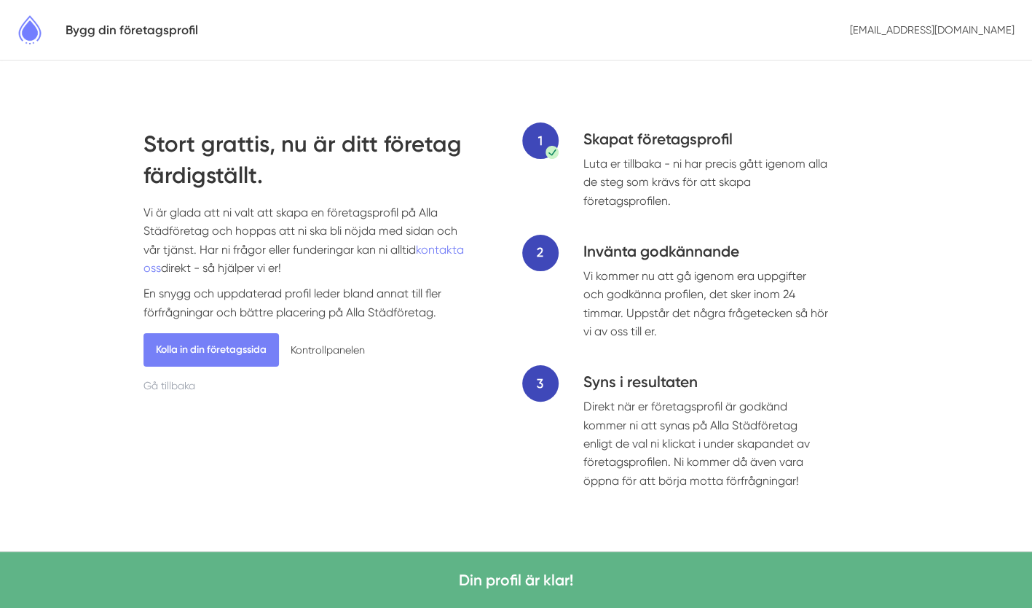
scroll to position [1, 0]
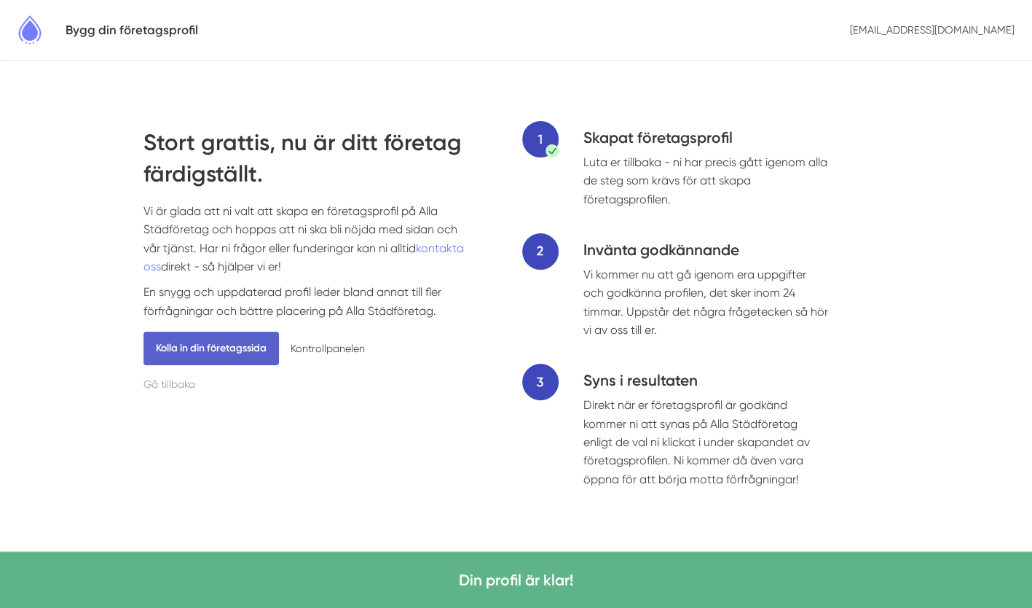
click at [239, 346] on link "Kolla in din företagssida" at bounding box center [211, 348] width 135 height 34
